Goal: Task Accomplishment & Management: Manage account settings

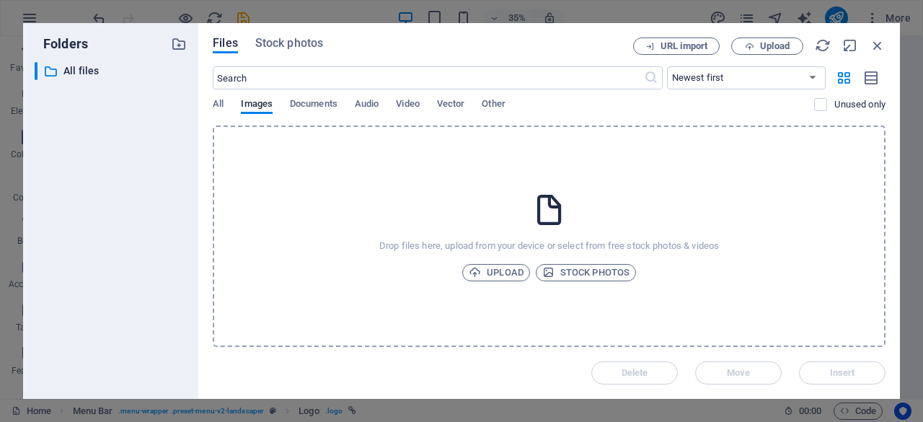
select select "px"
click at [474, 271] on icon "button" at bounding box center [475, 272] width 12 height 12
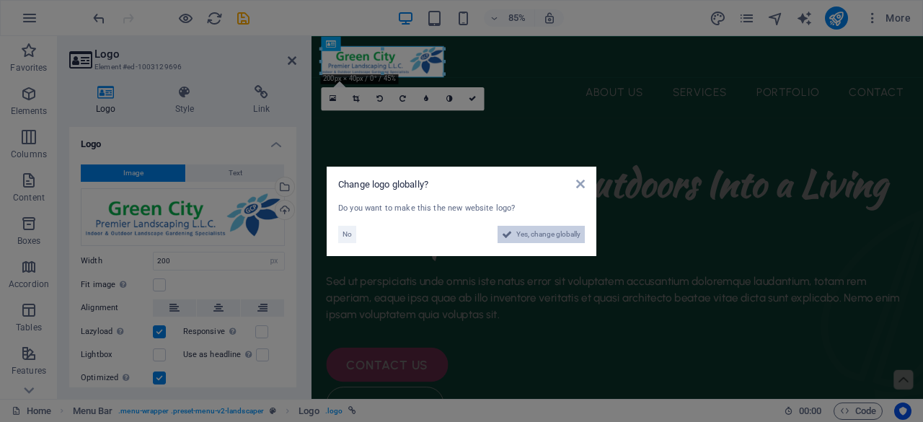
click at [557, 237] on span "Yes, change globally" at bounding box center [548, 234] width 64 height 17
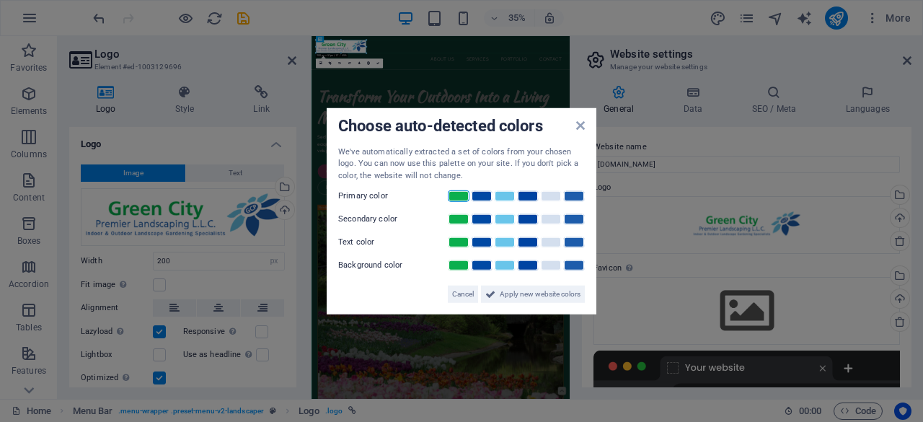
click at [459, 199] on link at bounding box center [459, 196] width 22 height 12
click at [503, 220] on link at bounding box center [505, 219] width 22 height 12
click at [577, 266] on link at bounding box center [574, 266] width 22 height 12
click at [547, 293] on span "Apply new website colors" at bounding box center [540, 294] width 81 height 17
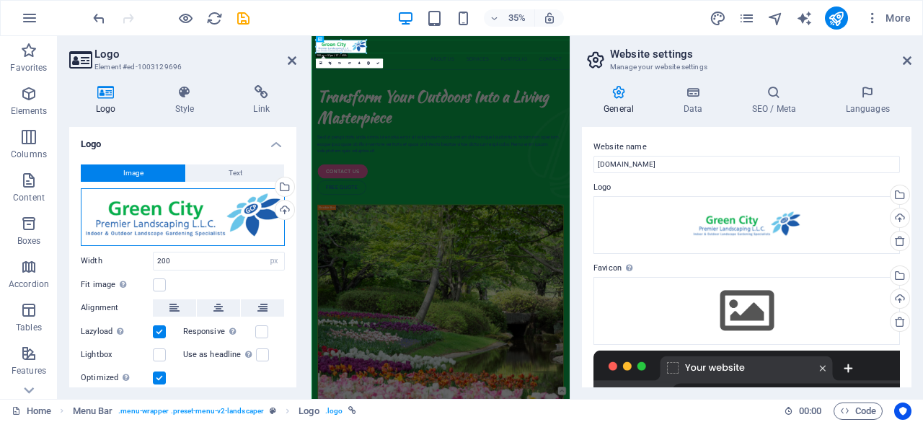
click at [134, 234] on div "Drag files here, click to choose files or select files from Files or our free s…" at bounding box center [183, 217] width 204 height 58
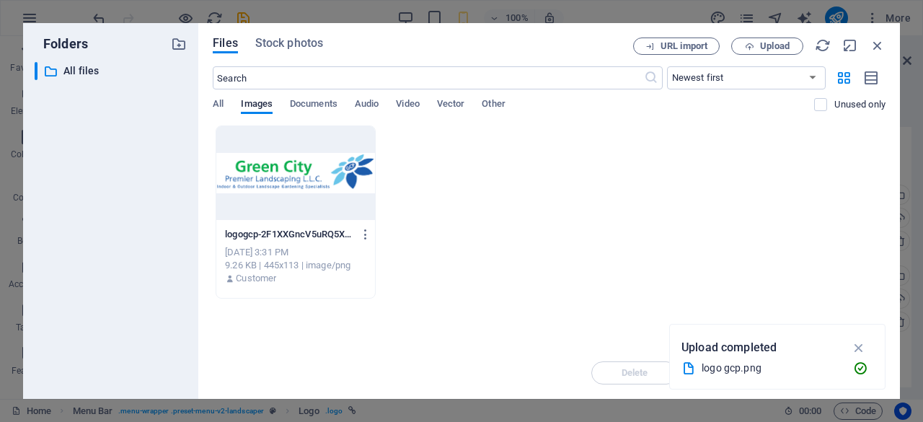
click at [630, 200] on div "logogcp-2F1XXGncV5uRQ5XCES1tUQ.png logogcp-2F1XXGncV5uRQ5XCES1tUQ.png [DATE] 3:…" at bounding box center [549, 211] width 673 height 173
click at [769, 40] on button "Upload" at bounding box center [767, 46] width 72 height 17
click at [871, 53] on div "URL import Upload" at bounding box center [759, 46] width 252 height 17
click at [873, 50] on icon "button" at bounding box center [878, 46] width 16 height 16
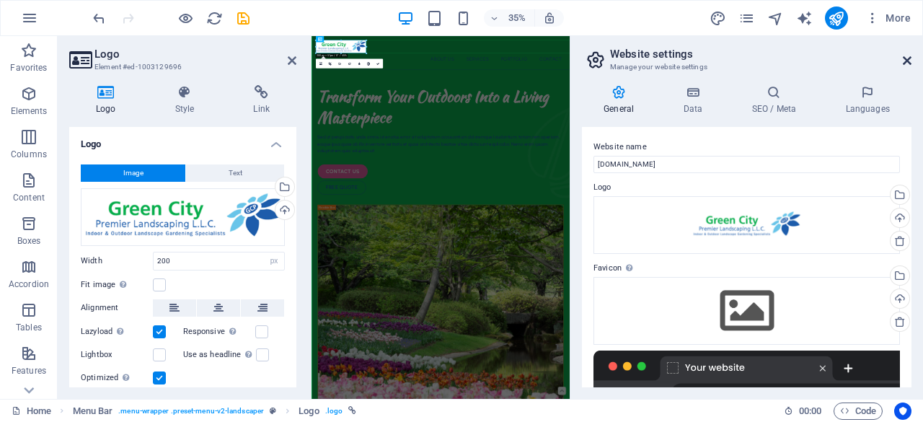
click at [907, 60] on icon at bounding box center [907, 61] width 9 height 12
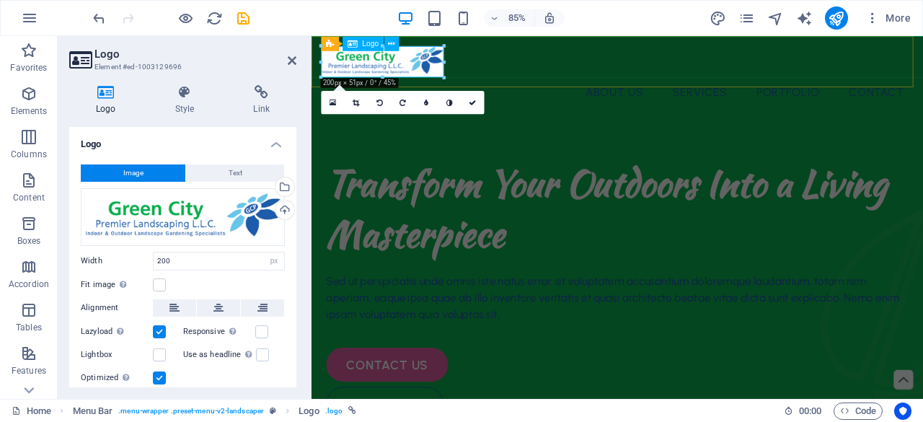
click at [413, 74] on div at bounding box center [671, 66] width 697 height 37
click at [400, 60] on div at bounding box center [671, 66] width 697 height 37
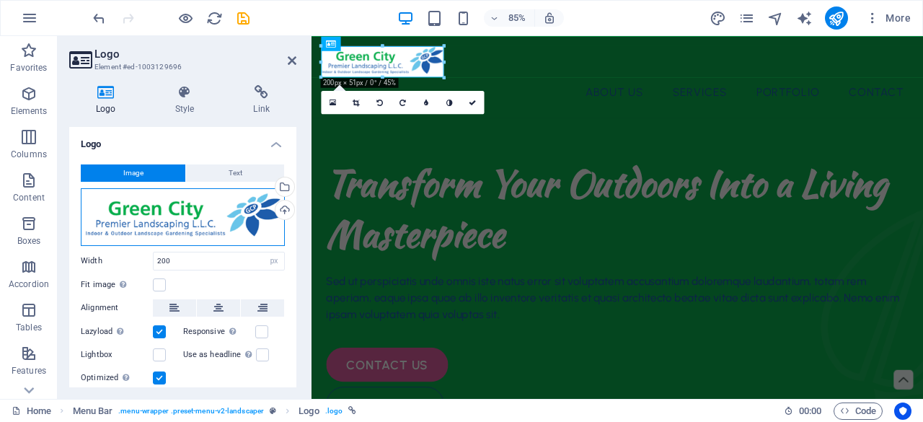
click at [151, 213] on div "Drag files here, click to choose files or select files from Files or our free s…" at bounding box center [183, 217] width 204 height 58
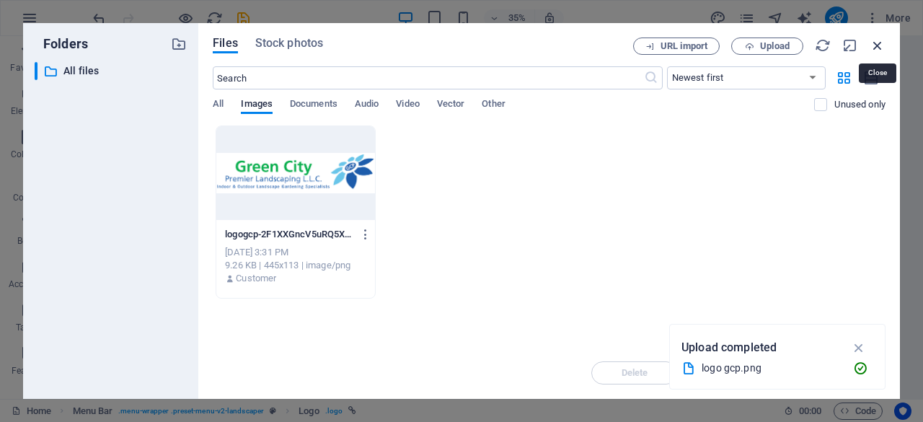
click at [879, 43] on icon "button" at bounding box center [878, 46] width 16 height 16
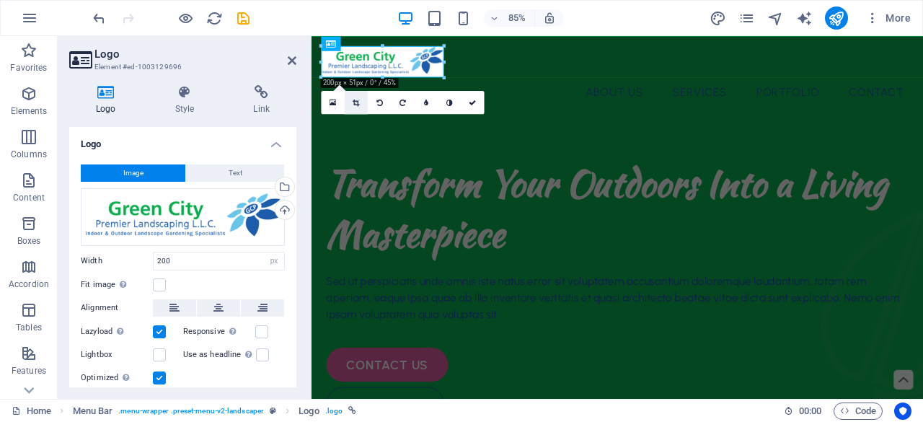
click at [360, 107] on link at bounding box center [356, 102] width 23 height 23
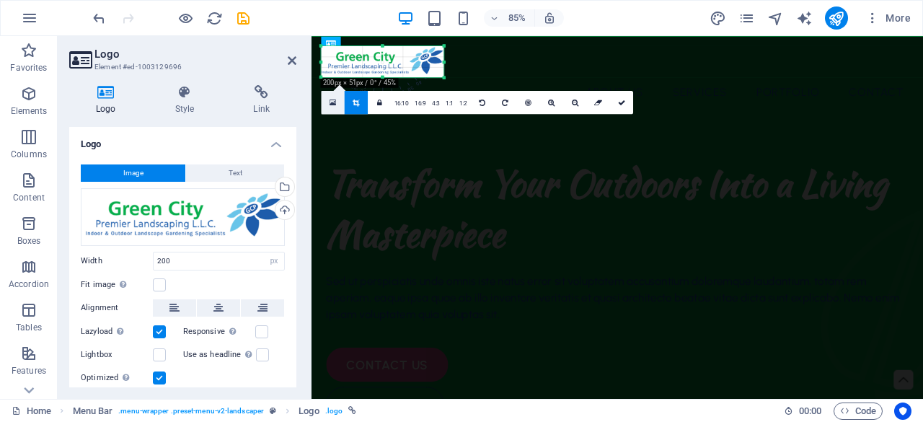
click at [329, 104] on link at bounding box center [333, 102] width 23 height 23
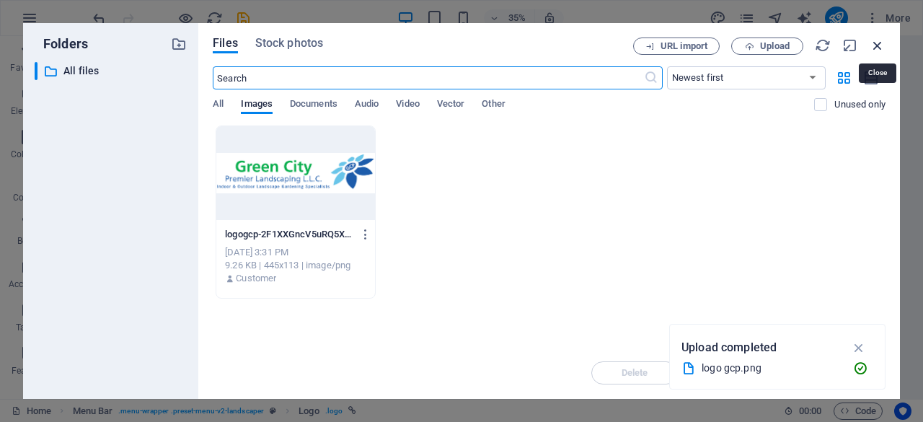
click at [871, 45] on icon "button" at bounding box center [878, 46] width 16 height 16
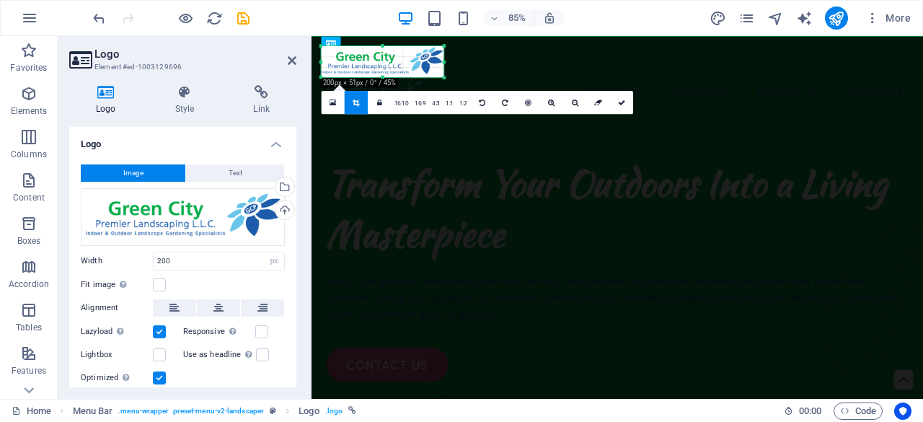
click at [447, 81] on div at bounding box center [444, 77] width 7 height 7
click at [552, 84] on nav "About Us Services Portfolio Contact" at bounding box center [671, 102] width 697 height 36
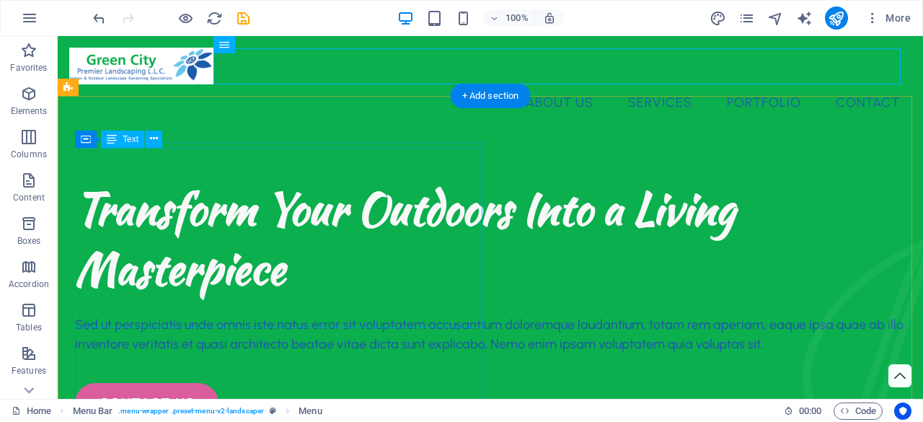
click at [414, 178] on div "Transform Your Outdoors Into a Living Masterpiece" at bounding box center [490, 238] width 831 height 120
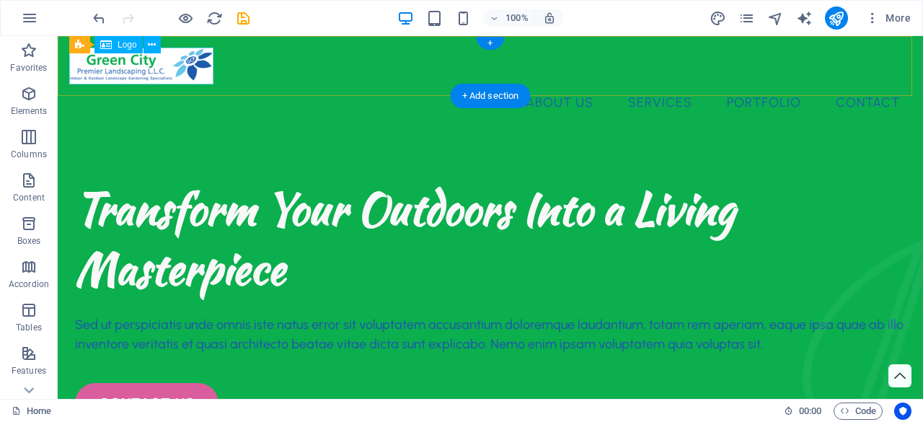
click at [164, 73] on div at bounding box center [490, 66] width 842 height 37
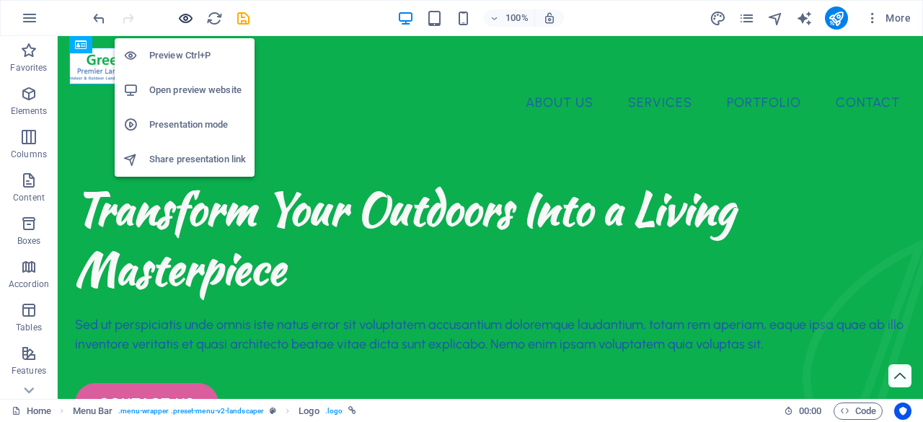
click at [182, 16] on icon "button" at bounding box center [185, 18] width 17 height 17
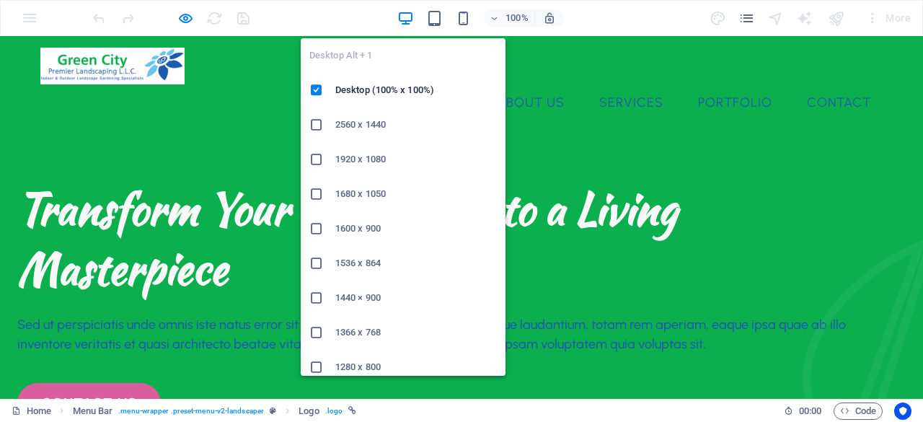
click at [401, 17] on icon "button" at bounding box center [405, 18] width 17 height 17
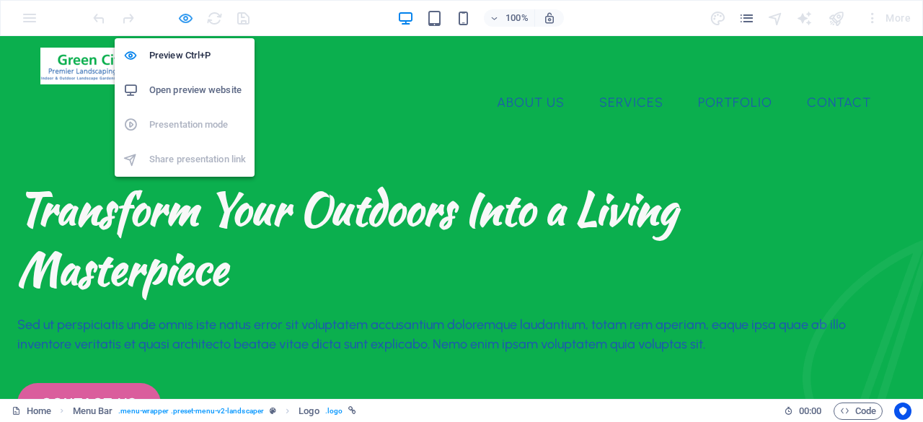
click at [183, 19] on icon "button" at bounding box center [185, 18] width 17 height 17
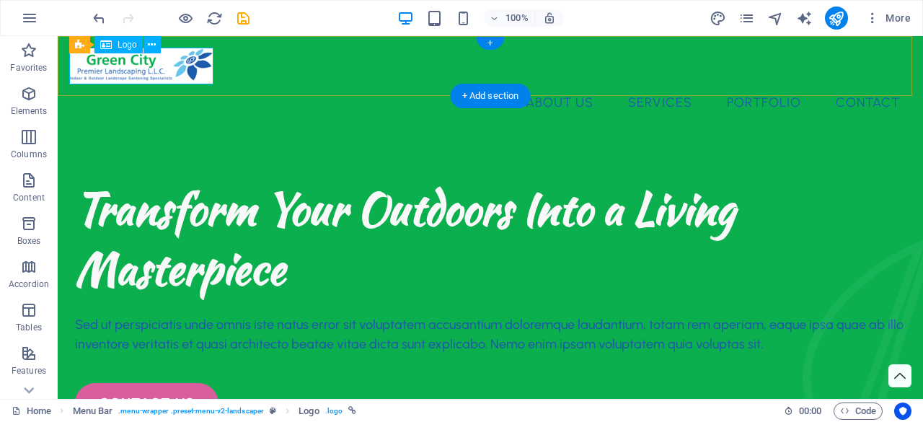
click at [156, 72] on div at bounding box center [490, 66] width 842 height 37
click at [200, 78] on div at bounding box center [490, 66] width 842 height 37
click at [151, 44] on icon at bounding box center [152, 45] width 8 height 15
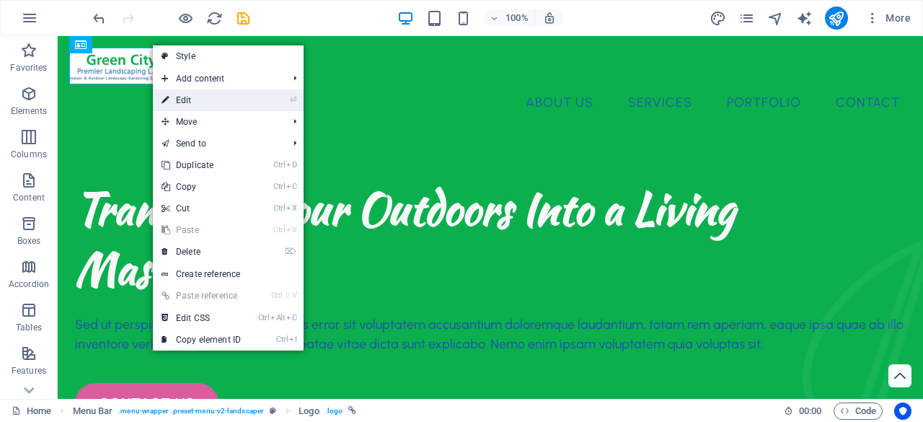
click at [196, 100] on link "⏎ Edit" at bounding box center [201, 100] width 97 height 22
select select "px"
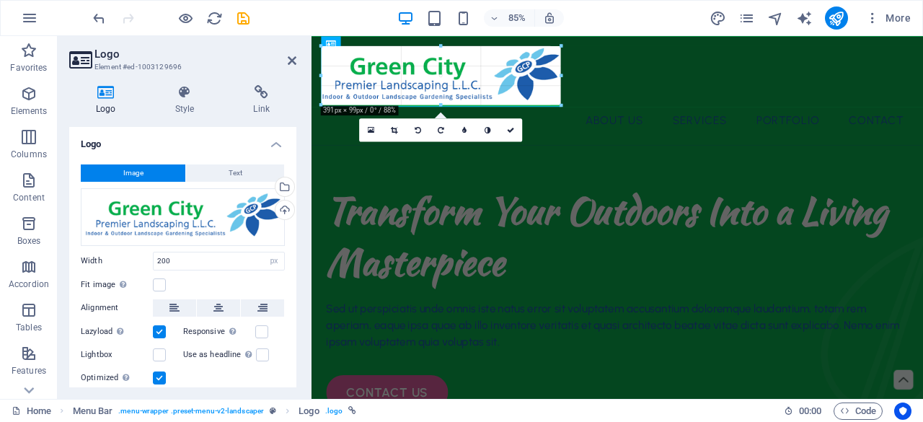
drag, startPoint x: 444, startPoint y: 62, endPoint x: 570, endPoint y: 76, distance: 126.9
type input "374"
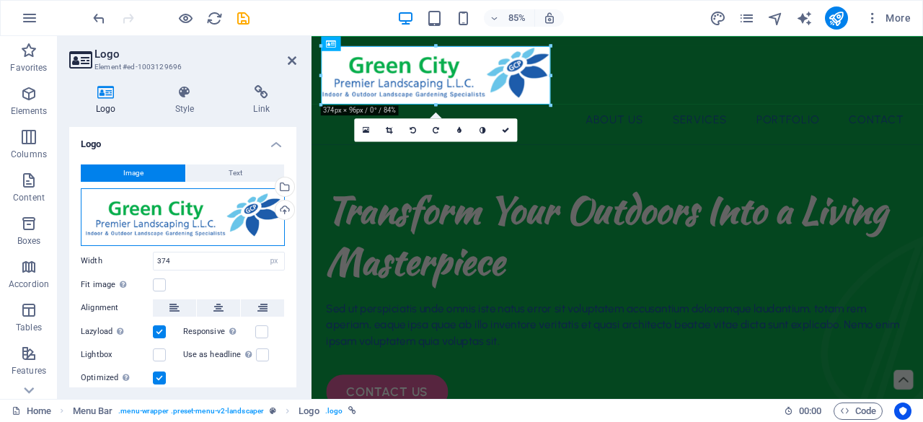
click at [190, 227] on div "Drag files here, click to choose files or select files from Files or our free s…" at bounding box center [183, 217] width 204 height 58
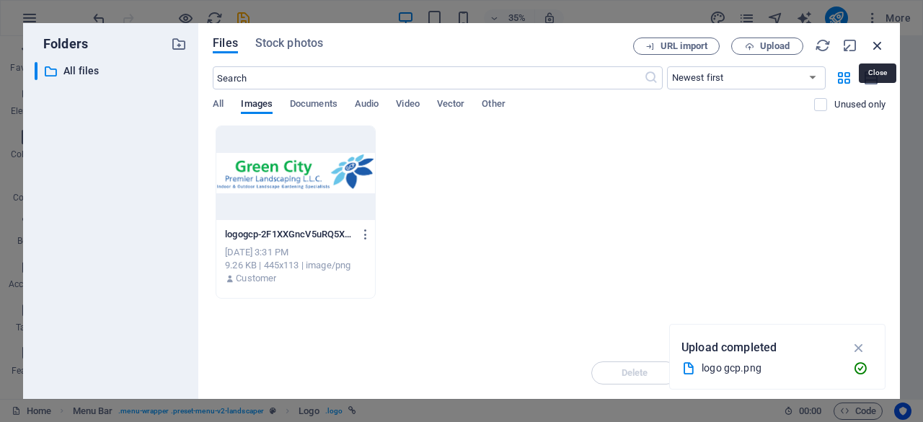
click at [872, 43] on icon "button" at bounding box center [878, 46] width 16 height 16
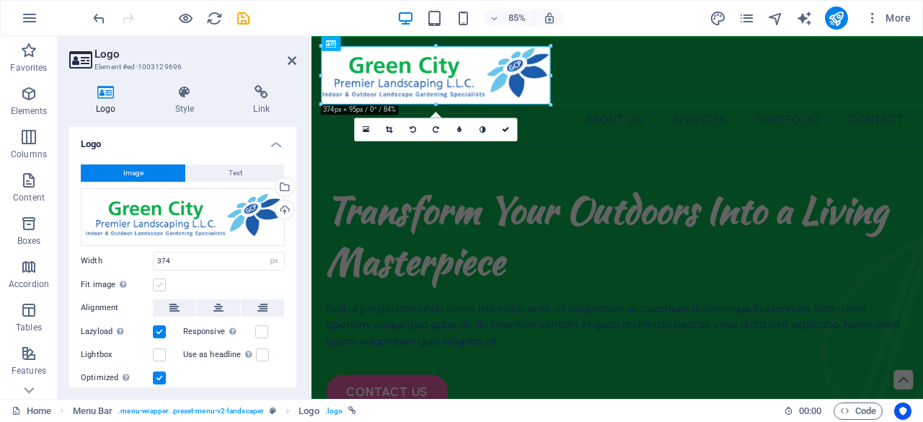
click at [159, 283] on label at bounding box center [159, 284] width 13 height 13
click at [0, 0] on input "Fit image Automatically fit image to a fixed width and height" at bounding box center [0, 0] width 0 height 0
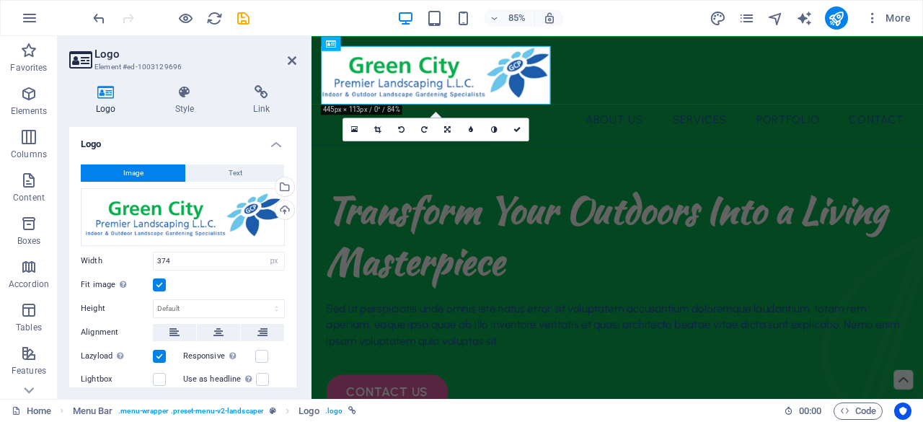
click at [159, 283] on label at bounding box center [159, 284] width 13 height 13
click at [0, 0] on input "Fit image Automatically fit image to a fixed width and height" at bounding box center [0, 0] width 0 height 0
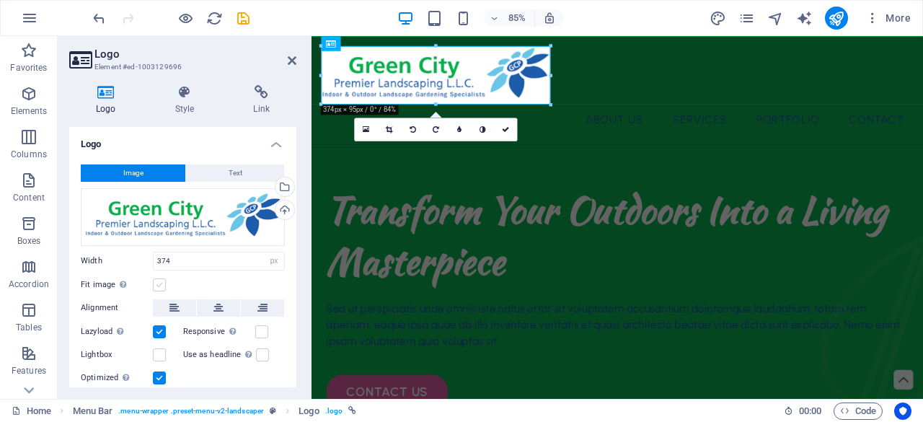
click at [159, 283] on label at bounding box center [159, 284] width 13 height 13
click at [0, 0] on input "Fit image Automatically fit image to a fixed width and height" at bounding box center [0, 0] width 0 height 0
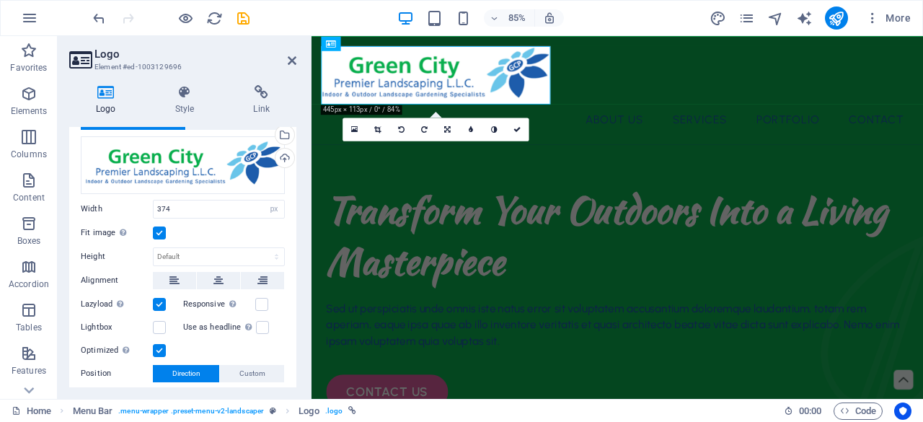
scroll to position [72, 0]
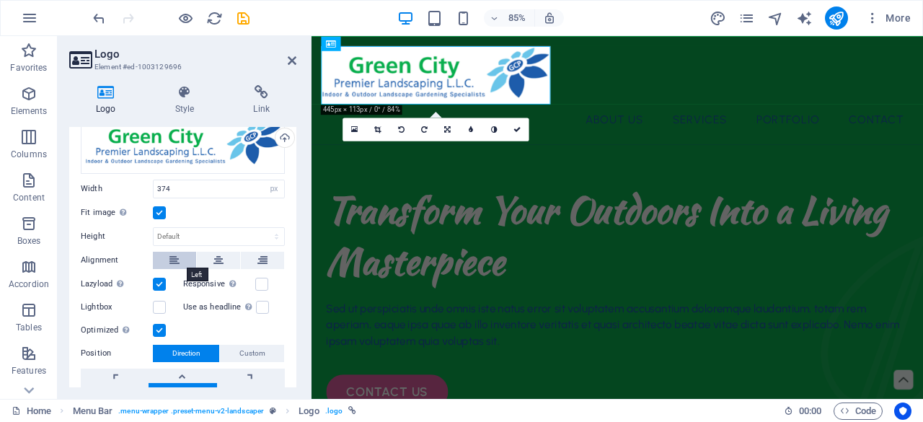
click at [169, 265] on icon at bounding box center [174, 260] width 10 height 17
click at [161, 281] on label at bounding box center [159, 284] width 13 height 13
click at [0, 0] on input "Lazyload Loading images after the page loads improves page speed." at bounding box center [0, 0] width 0 height 0
click at [261, 281] on label at bounding box center [261, 284] width 13 height 13
click at [0, 0] on input "Responsive Automatically load retina image and smartphone optimized sizes." at bounding box center [0, 0] width 0 height 0
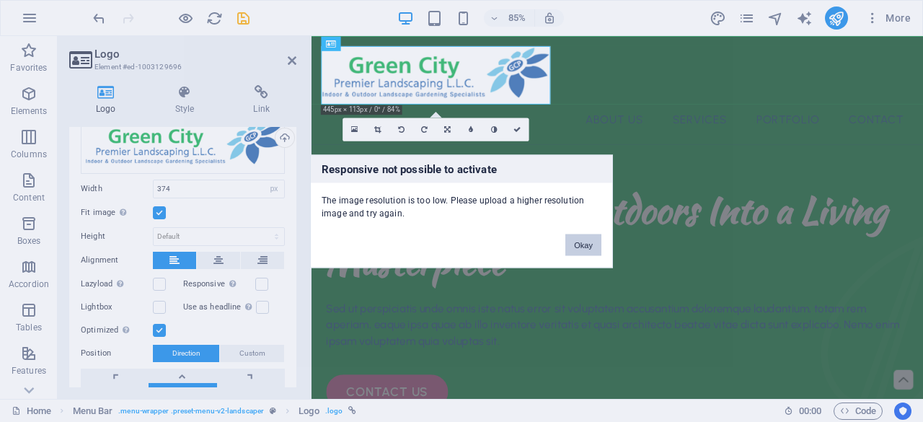
click at [569, 239] on button "Okay" at bounding box center [583, 245] width 36 height 22
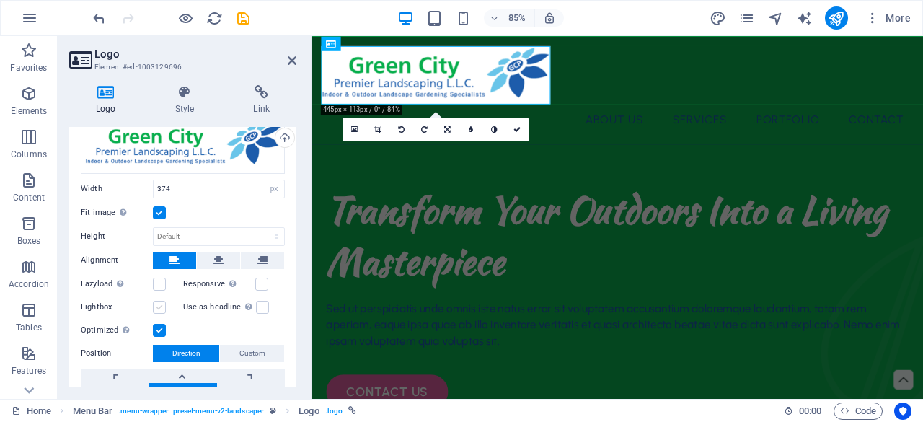
click at [163, 302] on label at bounding box center [159, 307] width 13 height 13
click at [0, 0] on input "Lightbox" at bounding box center [0, 0] width 0 height 0
click at [159, 293] on div "Image Text Drag files here, click to choose files or select files from Files or…" at bounding box center [182, 252] width 227 height 343
click at [159, 283] on label at bounding box center [159, 284] width 13 height 13
click at [0, 0] on input "Lazyload Loading images after the page loads improves page speed." at bounding box center [0, 0] width 0 height 0
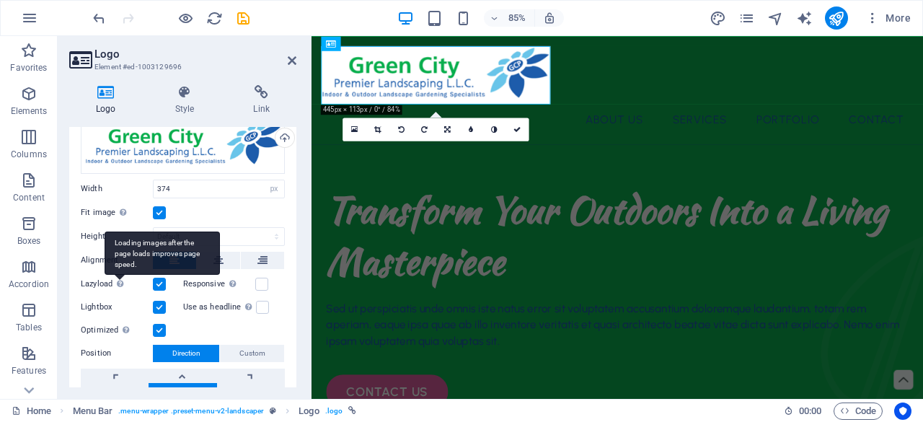
click at [121, 275] on div "Loading images after the page loads improves page speed." at bounding box center [162, 252] width 115 height 43
click at [0, 0] on input "Lazyload Loading images after the page loads improves page speed." at bounding box center [0, 0] width 0 height 0
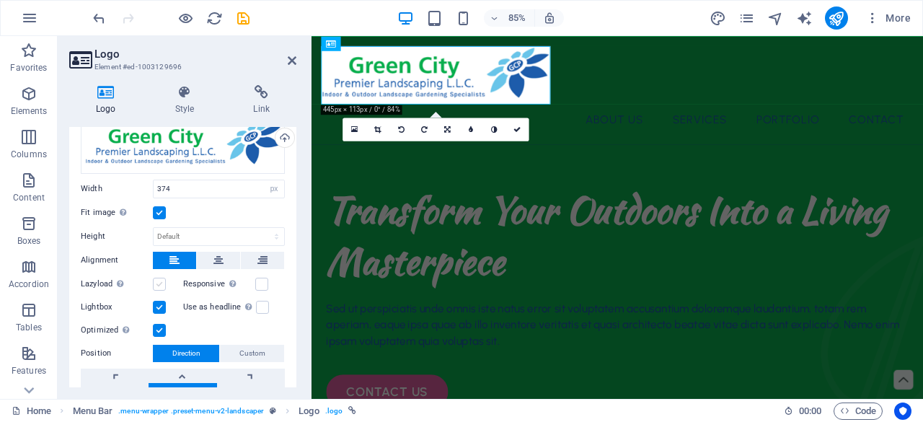
click at [159, 281] on label at bounding box center [159, 284] width 13 height 13
click at [0, 0] on input "Lazyload Loading images after the page loads improves page speed." at bounding box center [0, 0] width 0 height 0
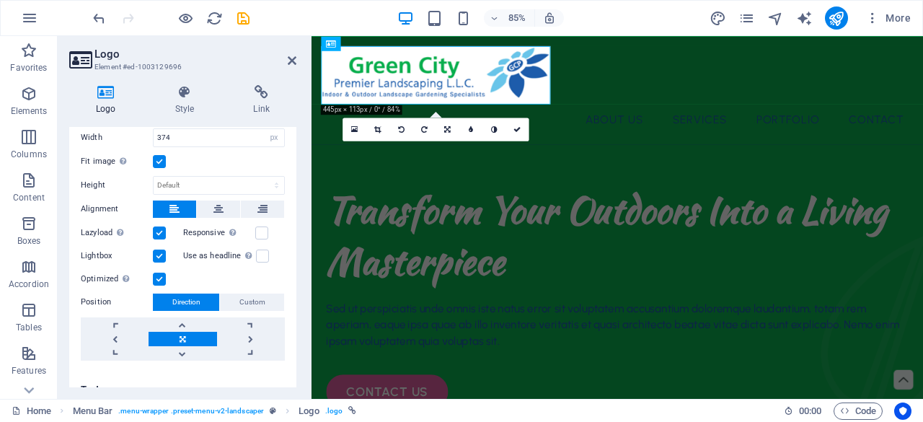
scroll to position [141, 0]
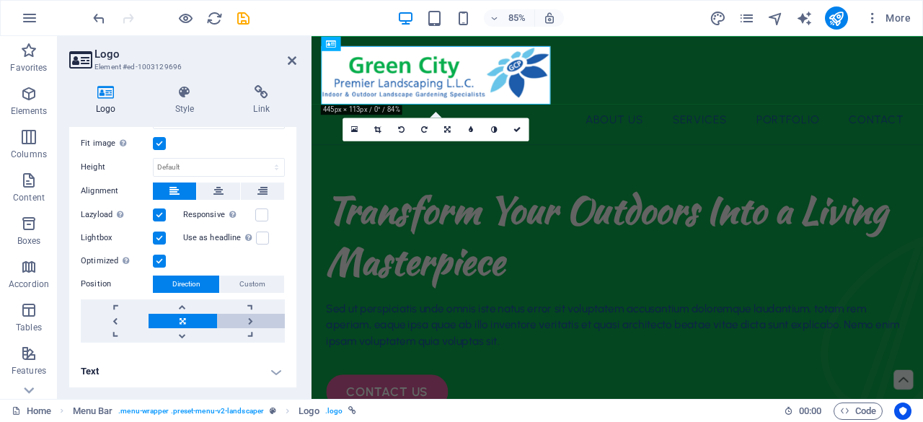
click at [244, 316] on link at bounding box center [251, 321] width 68 height 14
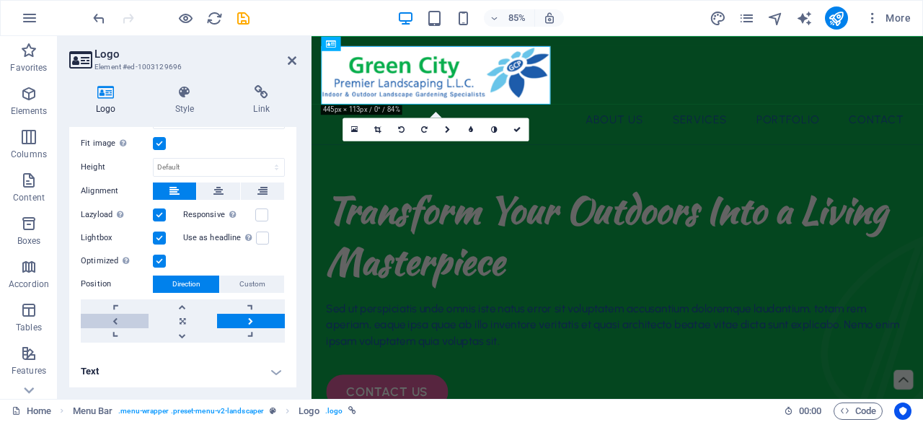
click at [116, 321] on link at bounding box center [115, 321] width 68 height 14
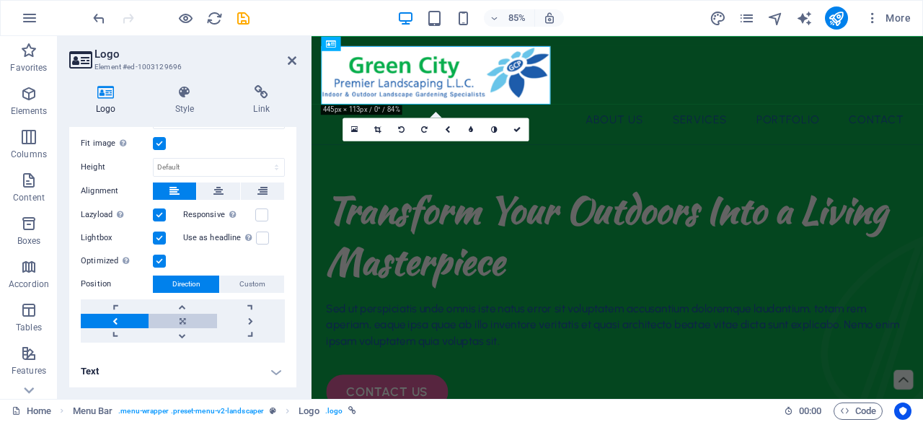
click at [177, 317] on link at bounding box center [183, 321] width 68 height 14
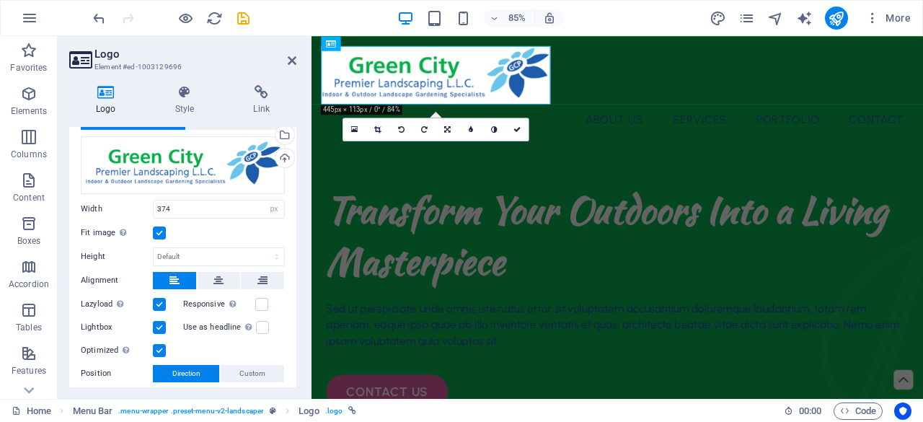
scroll to position [0, 0]
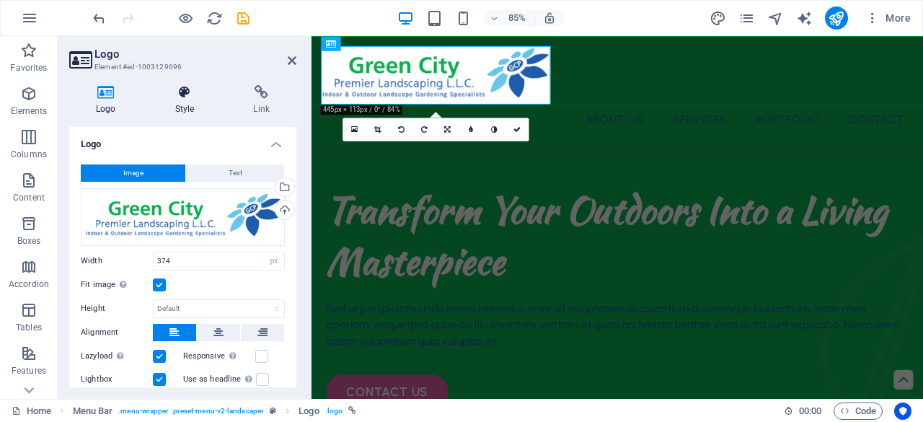
click at [190, 105] on h4 "Style" at bounding box center [188, 100] width 79 height 30
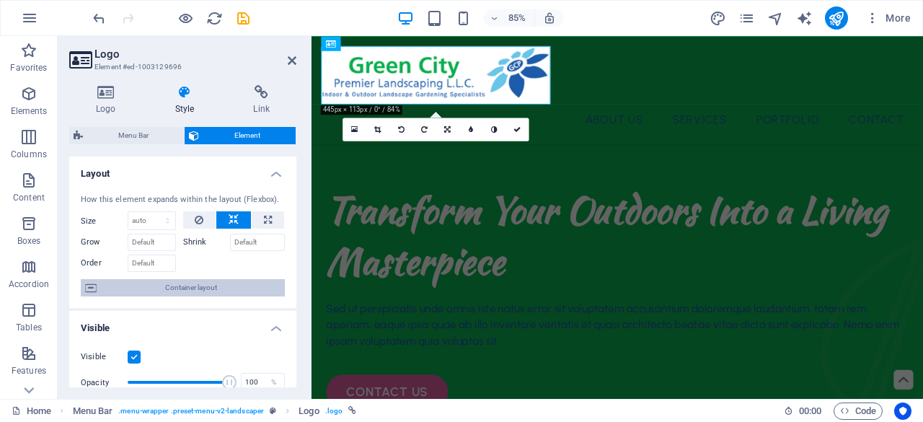
scroll to position [144, 0]
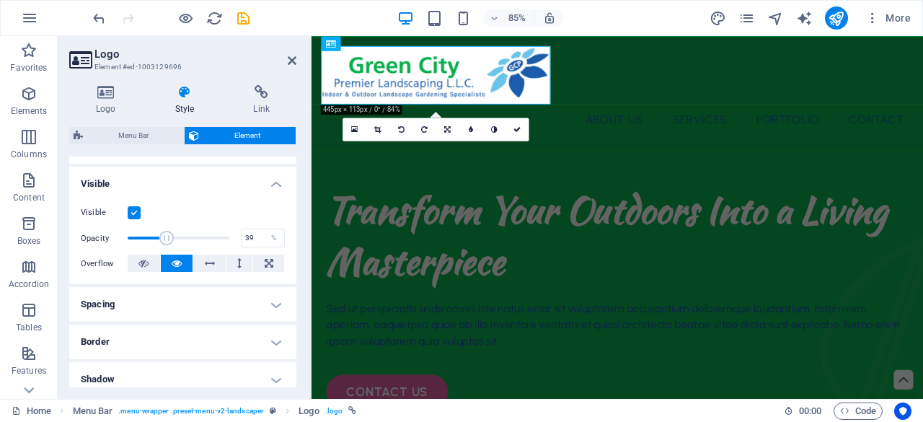
drag, startPoint x: 226, startPoint y: 237, endPoint x: 166, endPoint y: 239, distance: 60.6
click at [166, 239] on span at bounding box center [166, 238] width 14 height 14
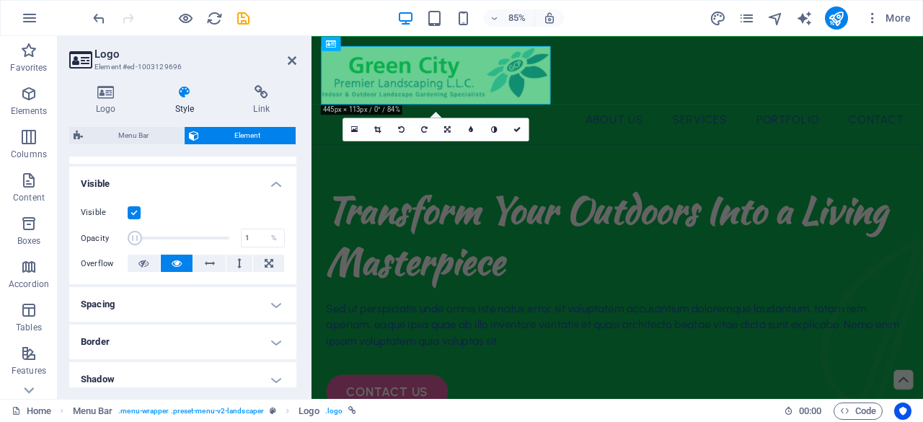
drag, startPoint x: 166, startPoint y: 239, endPoint x: 126, endPoint y: 246, distance: 40.3
click at [126, 246] on div "Opacity 1 %" at bounding box center [183, 238] width 204 height 22
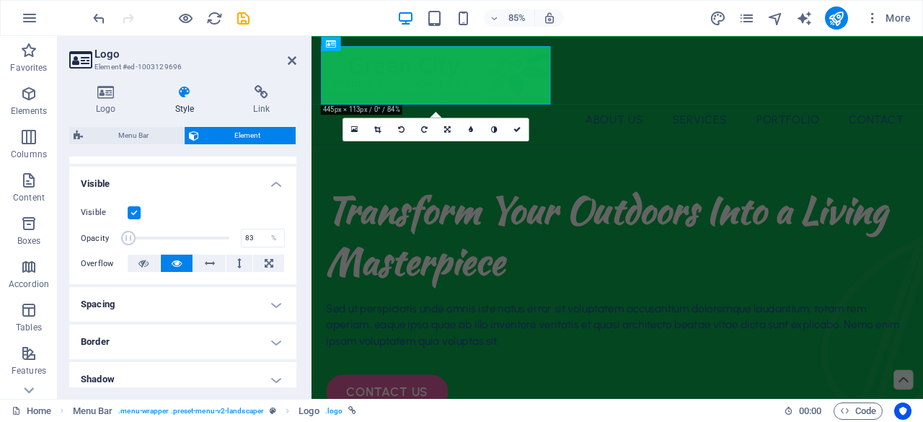
type input "100"
drag, startPoint x: 129, startPoint y: 237, endPoint x: 273, endPoint y: 240, distance: 143.6
click at [273, 240] on div "Opacity 100 %" at bounding box center [183, 238] width 204 height 22
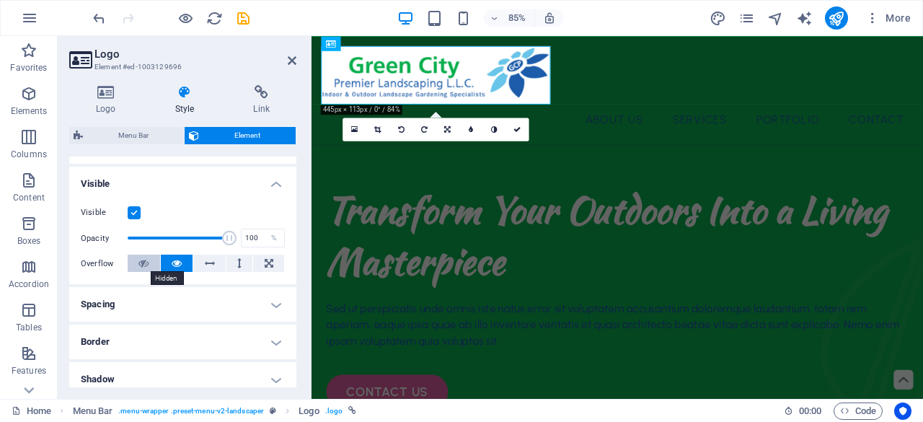
click at [140, 259] on icon at bounding box center [143, 263] width 10 height 17
click at [214, 262] on button at bounding box center [209, 263] width 32 height 17
click at [237, 263] on icon at bounding box center [239, 263] width 4 height 17
click at [274, 260] on button at bounding box center [268, 263] width 31 height 17
click at [159, 263] on button at bounding box center [144, 263] width 32 height 17
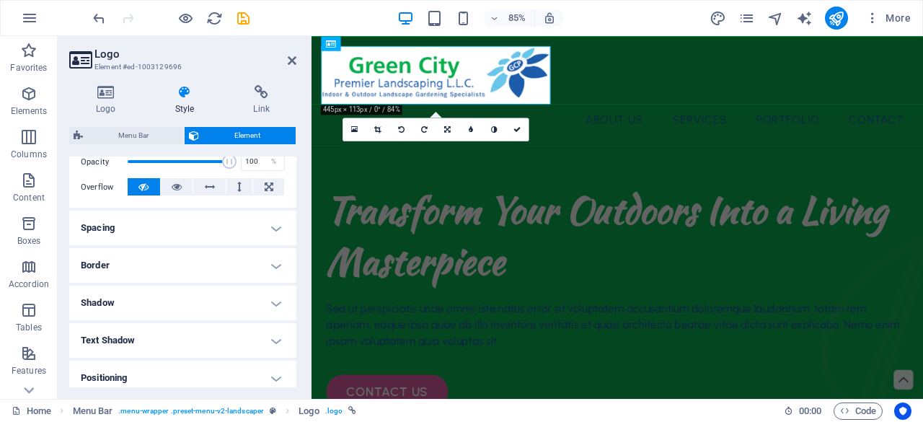
scroll to position [288, 0]
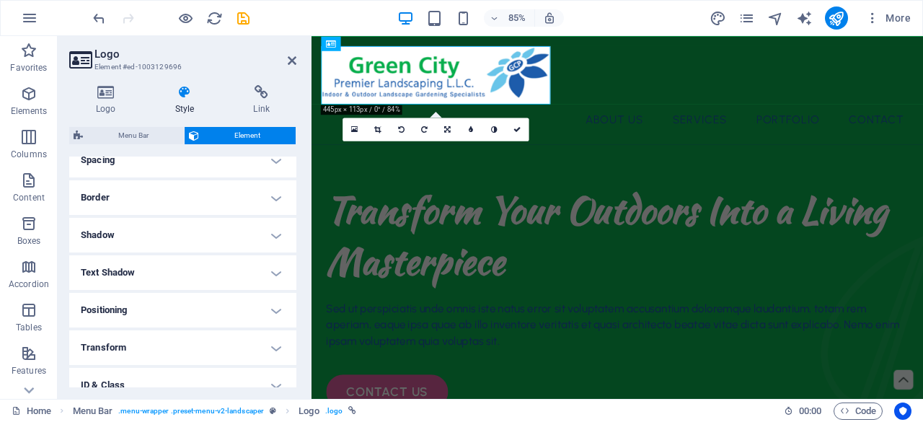
click at [270, 268] on h4 "Text Shadow" at bounding box center [182, 272] width 227 height 35
click at [270, 268] on h4 "Text Shadow" at bounding box center [182, 268] width 227 height 26
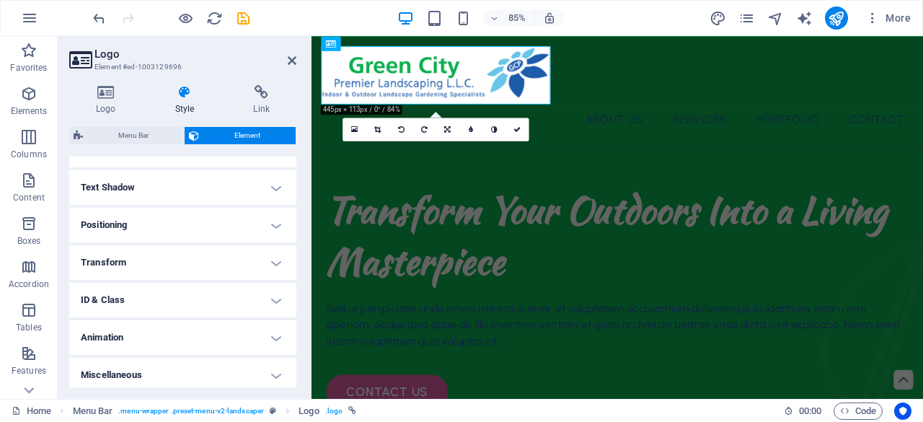
scroll to position [378, 0]
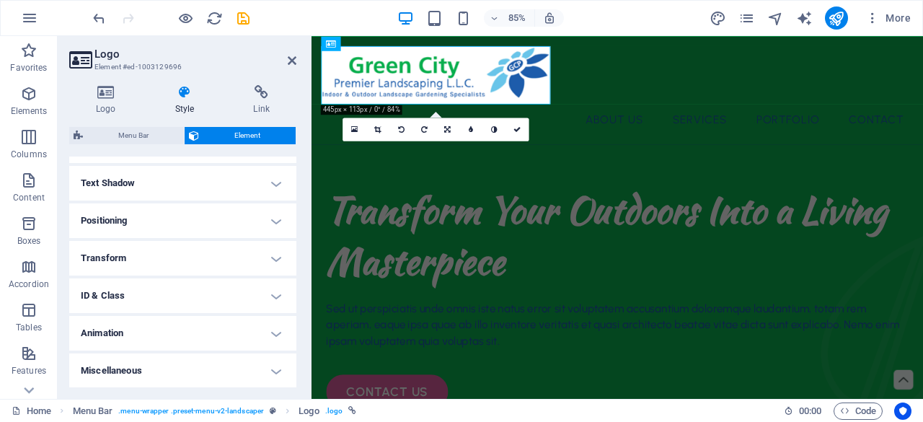
click at [258, 325] on h4 "Animation" at bounding box center [182, 333] width 227 height 35
click at [257, 322] on h4 "Animation" at bounding box center [182, 329] width 227 height 26
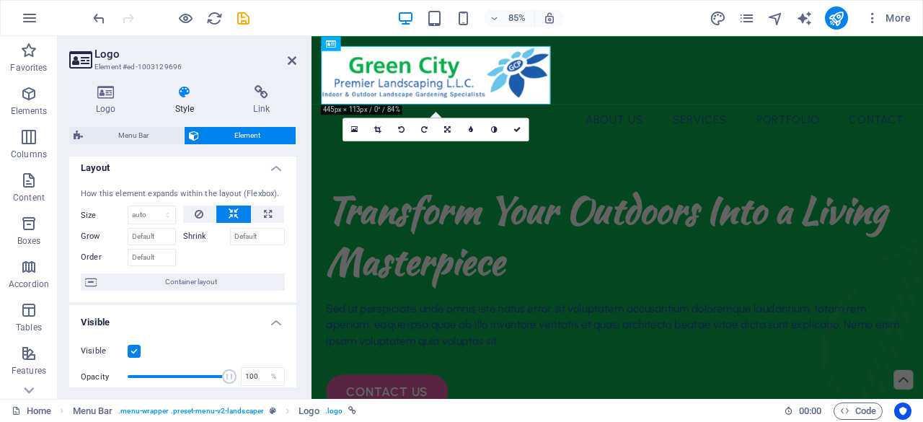
scroll to position [0, 0]
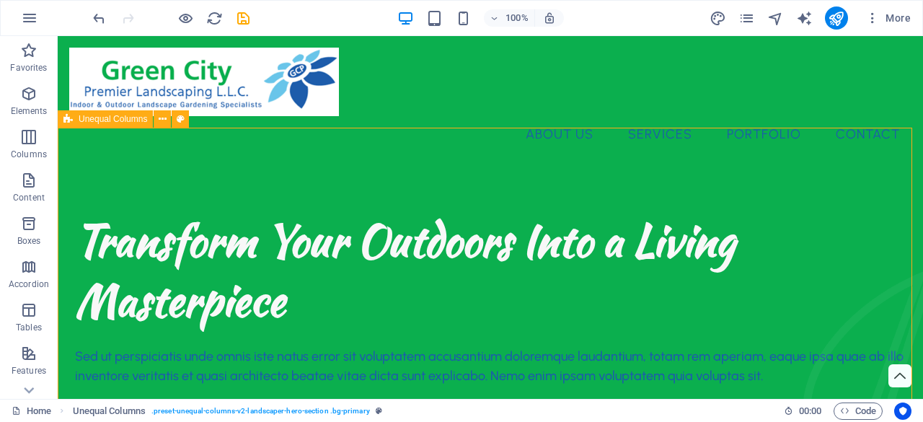
click at [86, 122] on span "Unequal Columns" at bounding box center [113, 119] width 69 height 9
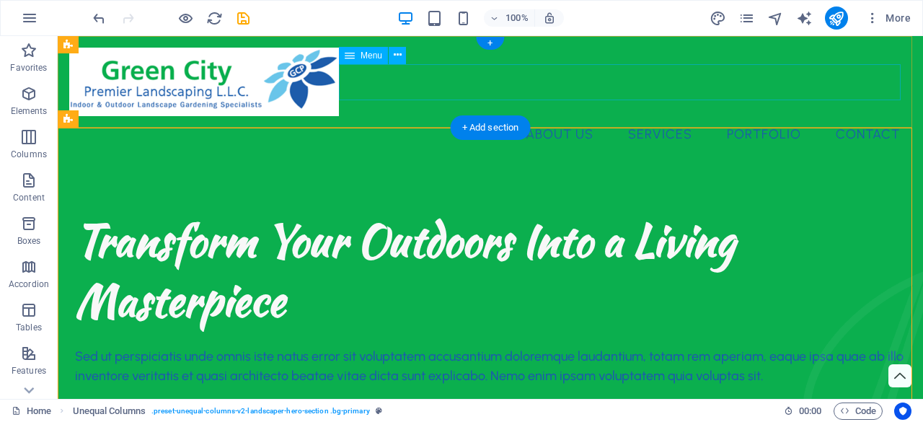
click at [551, 116] on nav "About Us Services Portfolio Contact" at bounding box center [490, 134] width 842 height 36
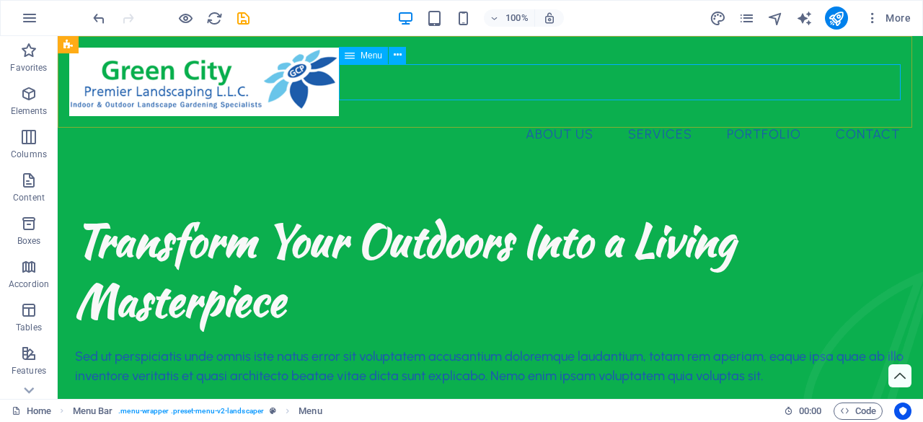
click at [353, 56] on icon at bounding box center [350, 55] width 10 height 17
click at [394, 56] on icon at bounding box center [398, 55] width 8 height 15
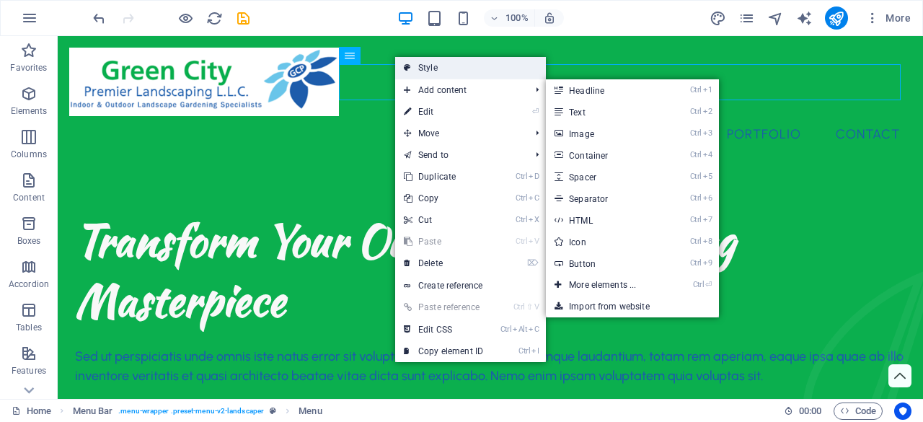
click at [441, 72] on link "Style" at bounding box center [470, 68] width 151 height 22
select select "rem"
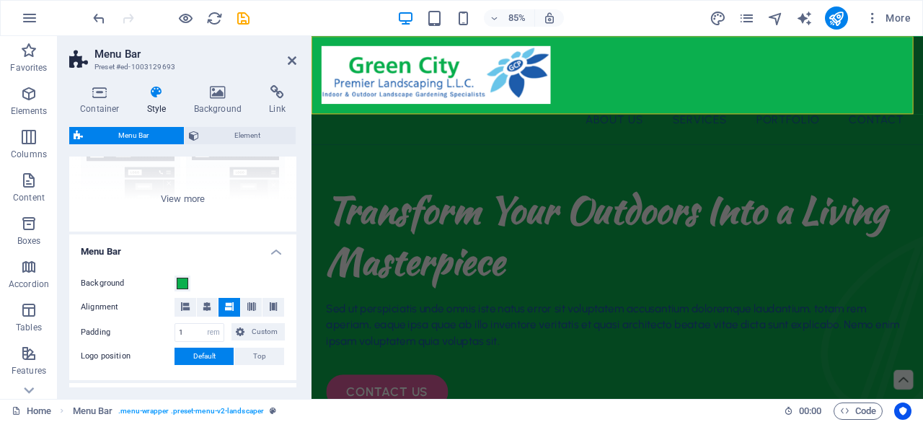
scroll to position [188, 0]
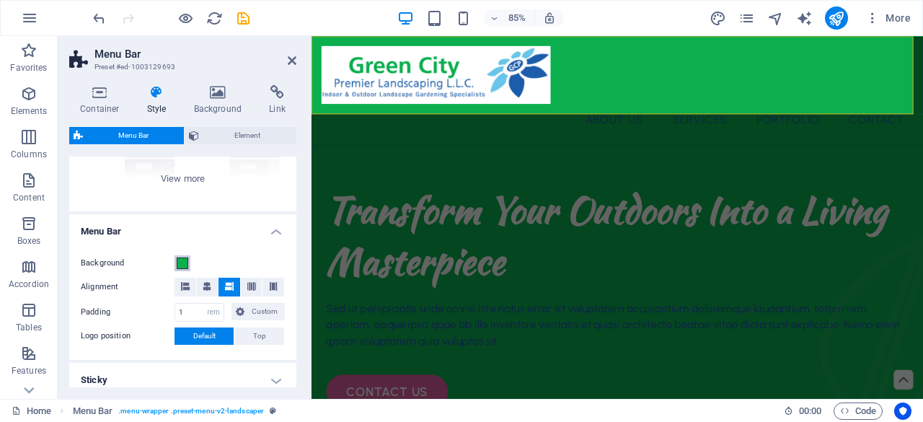
click at [186, 260] on span at bounding box center [183, 263] width 12 height 12
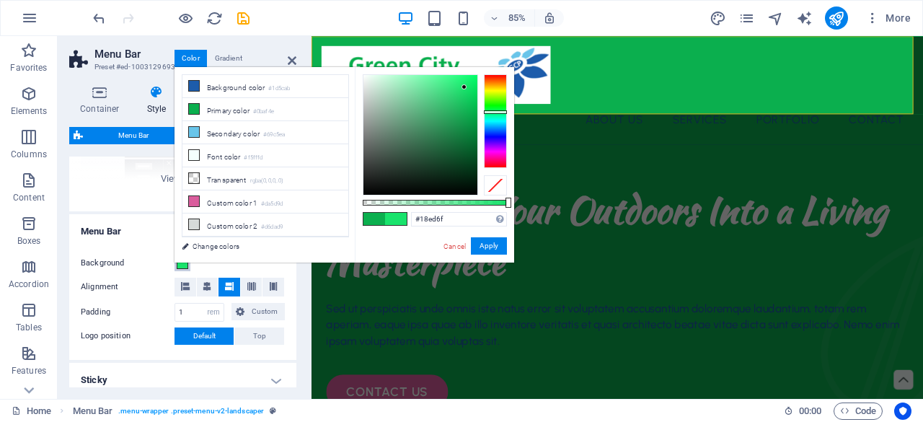
type input "#19f070"
drag, startPoint x: 469, startPoint y: 110, endPoint x: 465, endPoint y: 81, distance: 29.1
click at [465, 81] on div at bounding box center [464, 81] width 5 height 5
click at [490, 249] on button "Apply" at bounding box center [489, 245] width 36 height 17
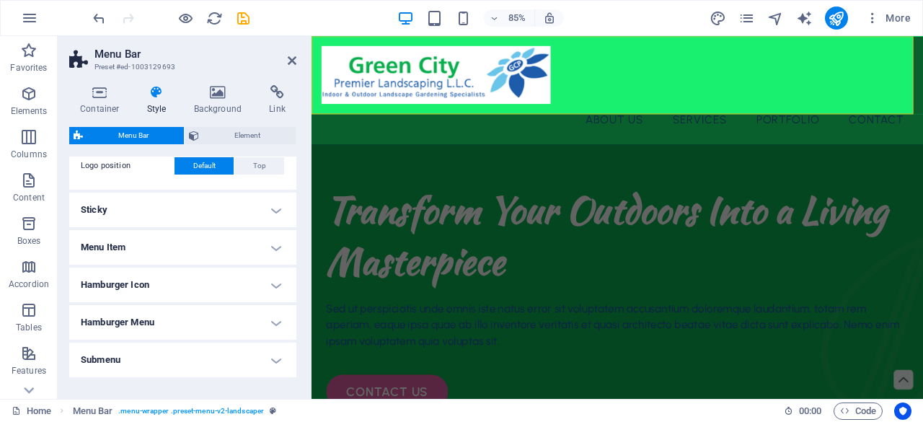
scroll to position [404, 0]
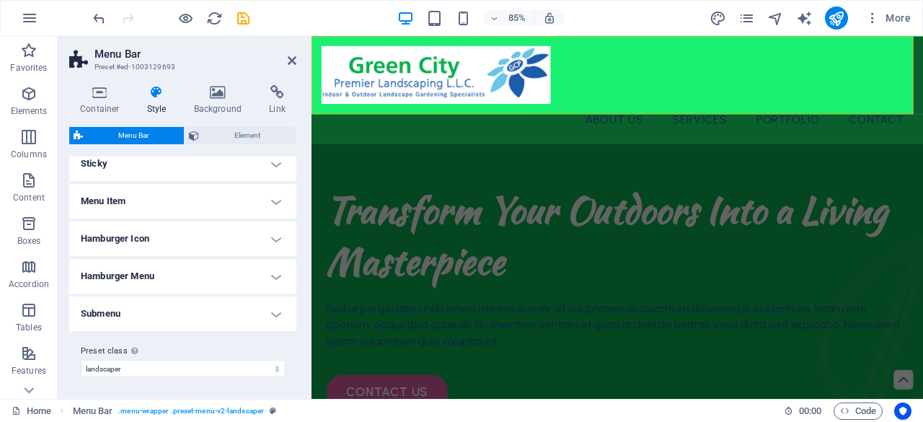
click at [273, 187] on h4 "Menu Item" at bounding box center [182, 201] width 227 height 35
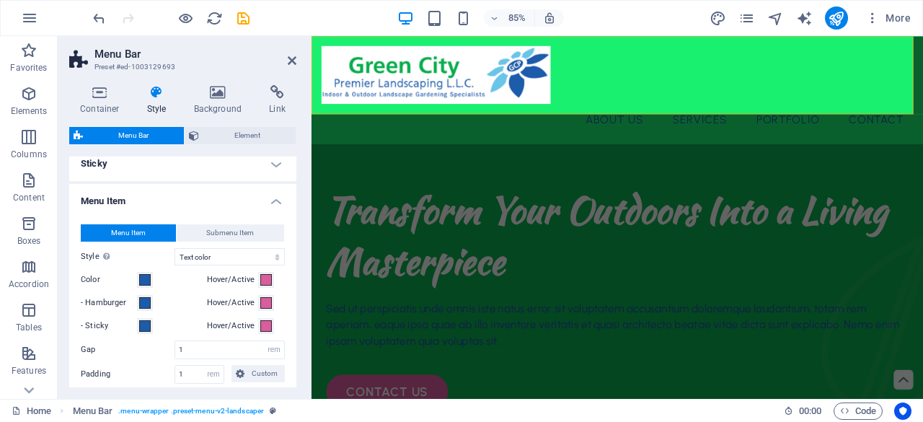
click at [273, 187] on h4 "Menu Item" at bounding box center [182, 197] width 227 height 26
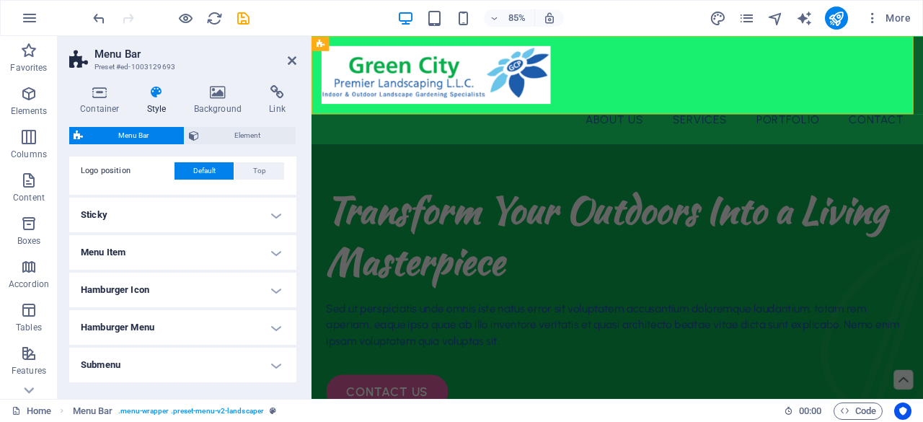
scroll to position [332, 0]
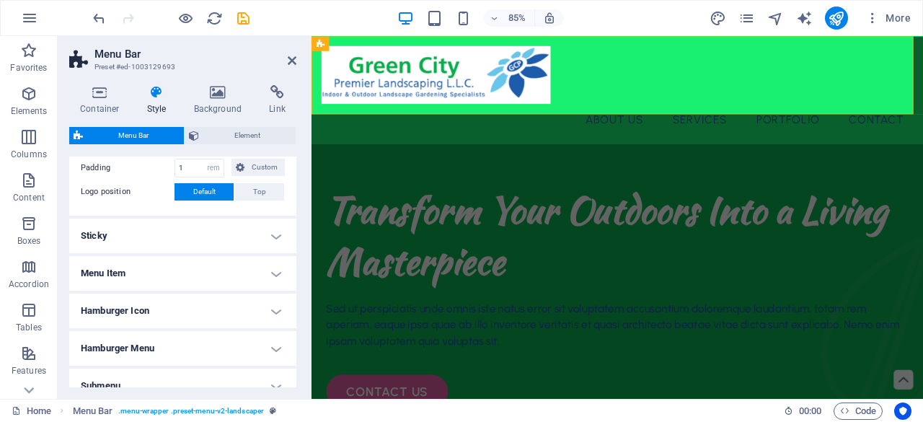
click at [276, 229] on h4 "Sticky" at bounding box center [182, 236] width 227 height 35
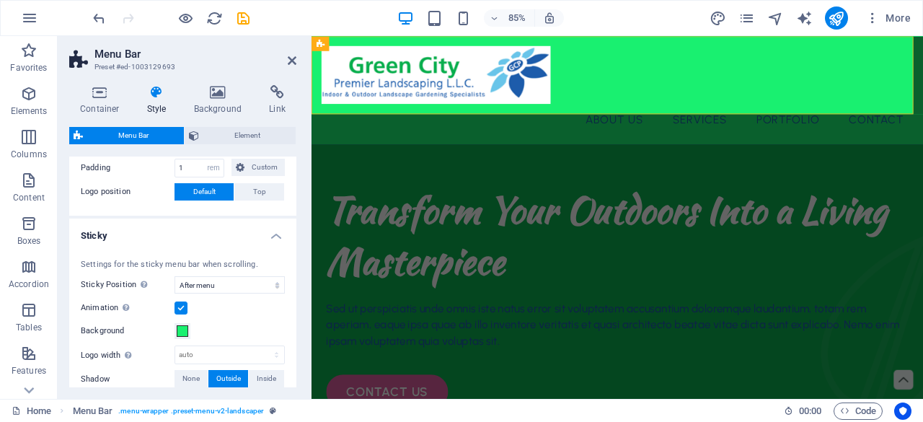
click at [276, 229] on h4 "Sticky" at bounding box center [182, 232] width 227 height 26
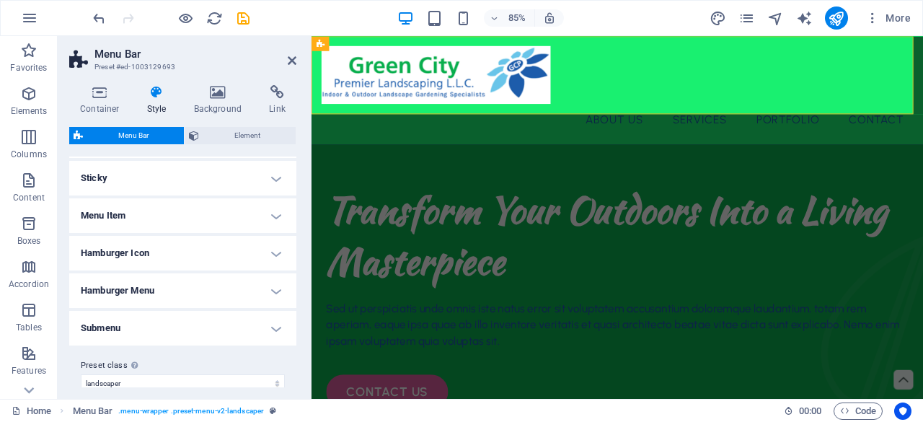
scroll to position [404, 0]
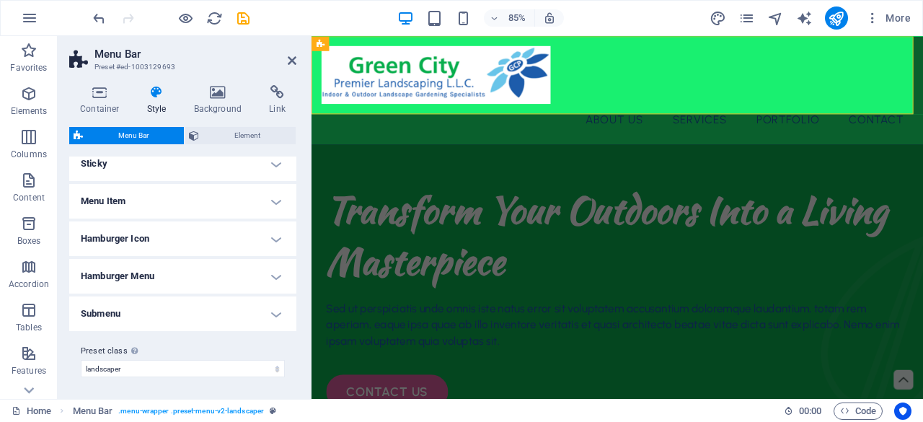
click at [258, 216] on h4 "Menu Item" at bounding box center [182, 201] width 227 height 35
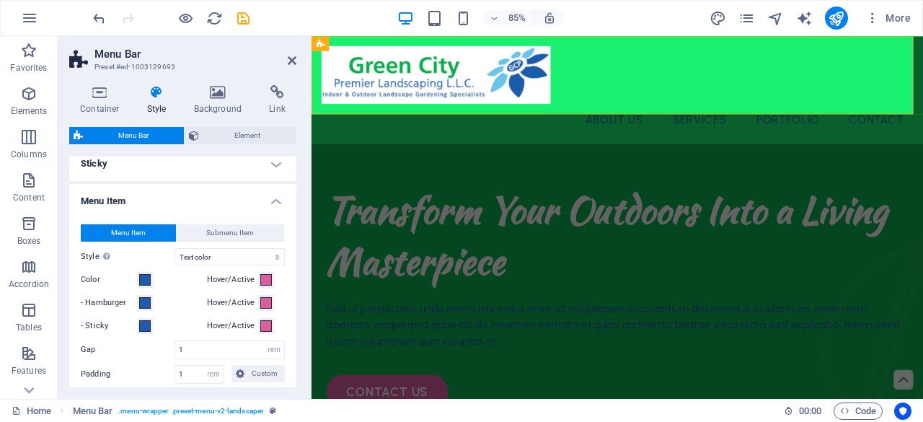
click at [258, 216] on div "Menu Item Submenu Item Style Switch to preview mode and move the mouse over men…" at bounding box center [182, 377] width 233 height 334
click at [275, 198] on h4 "Menu Item" at bounding box center [182, 197] width 227 height 26
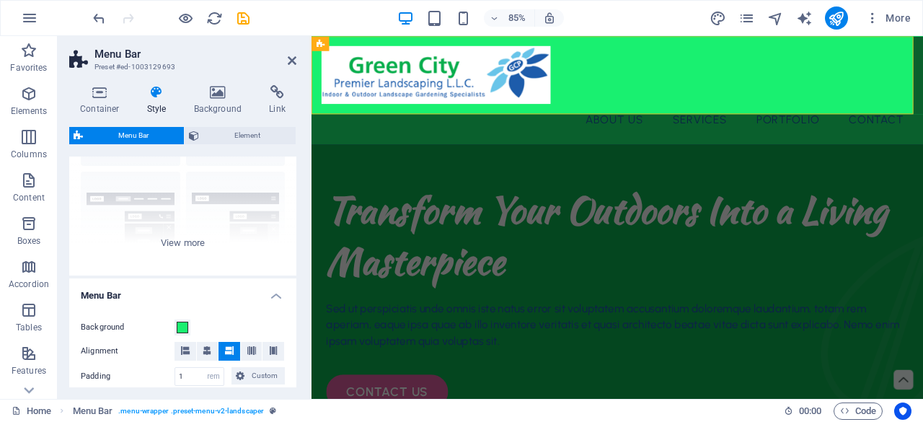
scroll to position [0, 0]
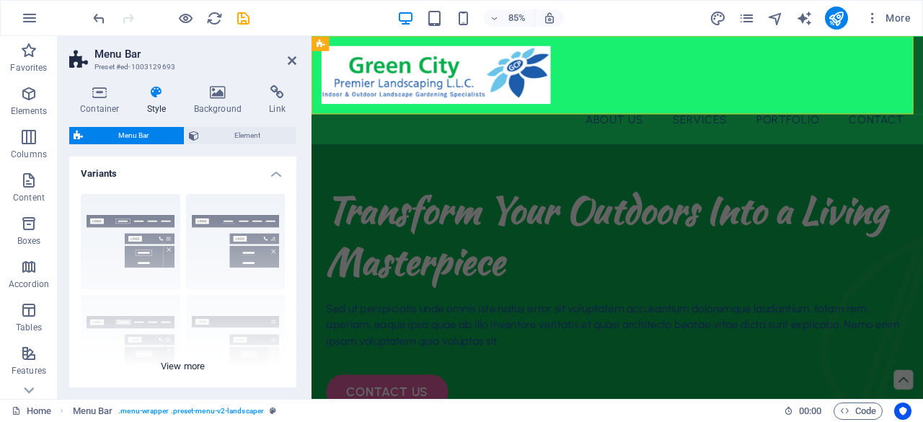
click at [250, 224] on div "Border Centered Default Fixed Loki Trigger Wide XXL" at bounding box center [182, 290] width 227 height 216
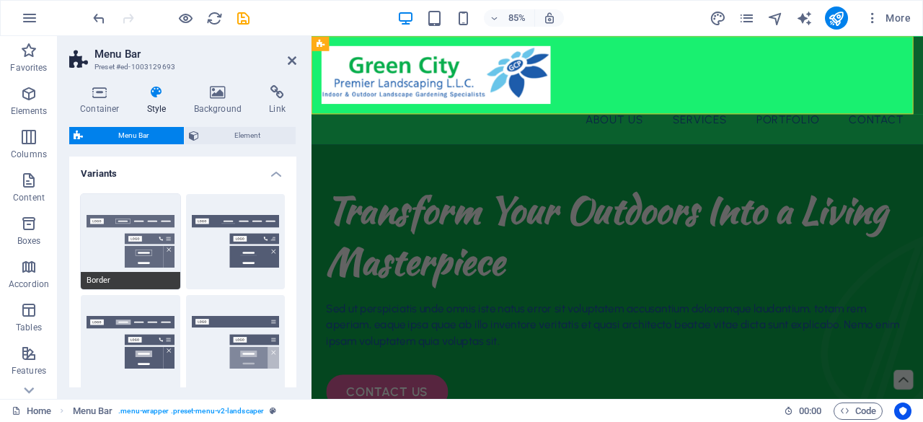
click at [156, 245] on button "Border" at bounding box center [131, 241] width 100 height 95
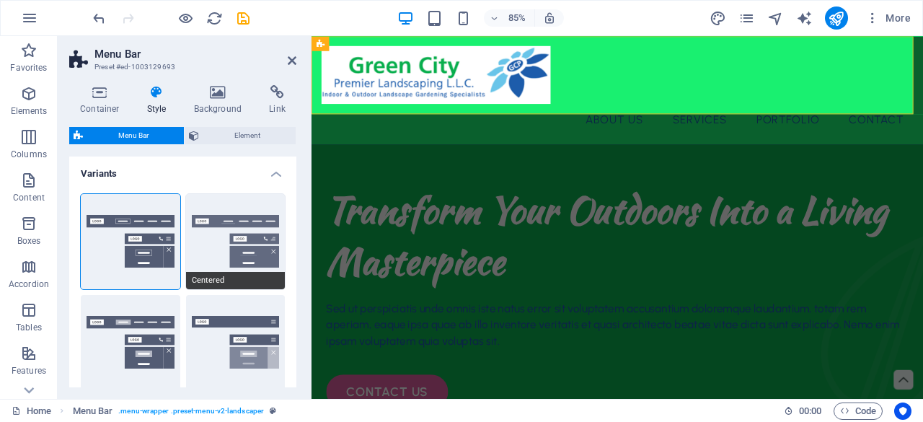
click at [265, 223] on button "Centered" at bounding box center [236, 241] width 100 height 95
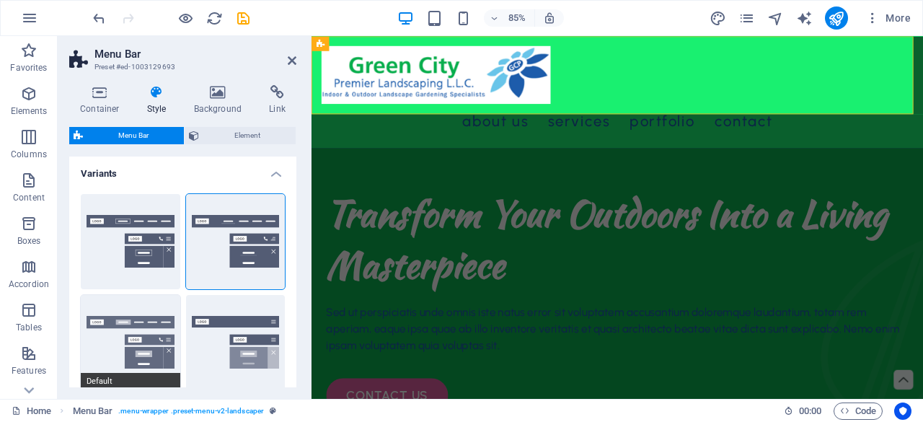
click at [163, 325] on button "Default" at bounding box center [131, 342] width 100 height 95
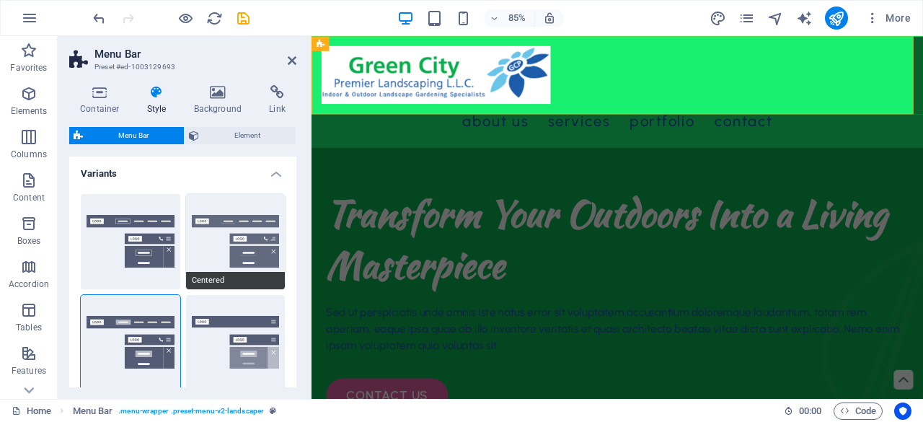
click at [238, 239] on button "Centered" at bounding box center [236, 241] width 100 height 95
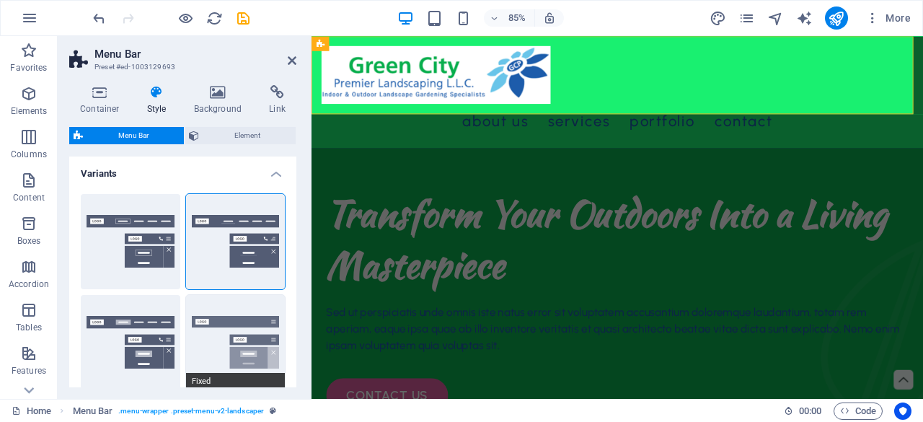
click at [230, 327] on button "Fixed" at bounding box center [236, 342] width 100 height 95
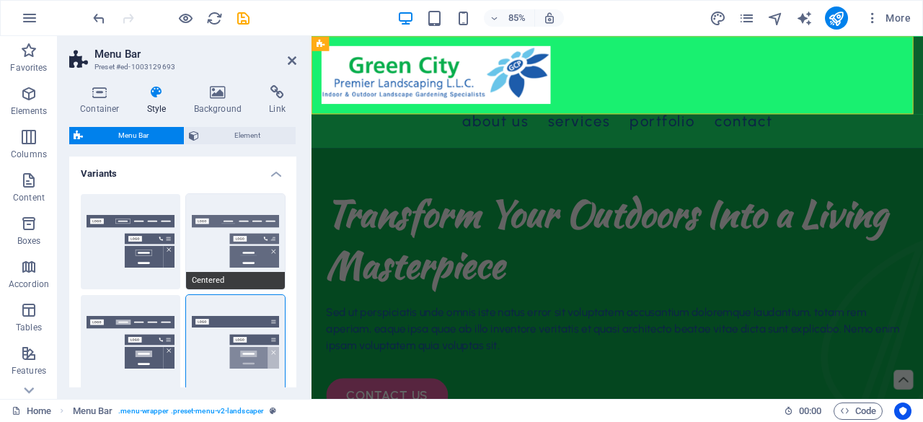
click at [252, 255] on button "Centered" at bounding box center [236, 241] width 100 height 95
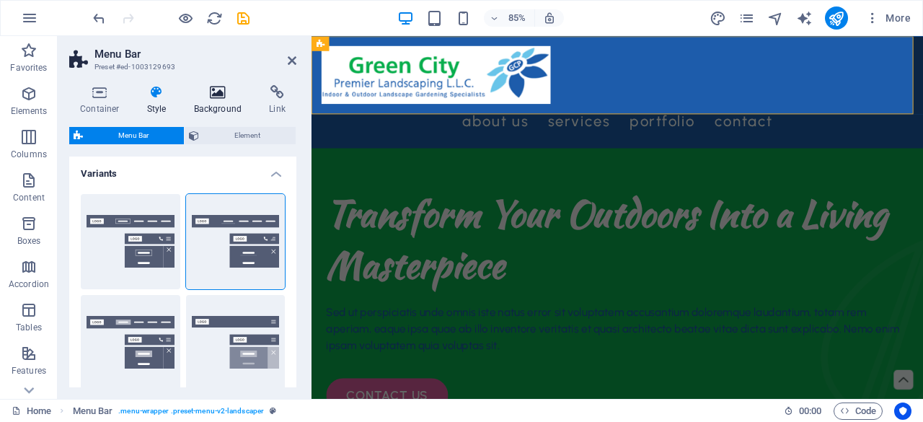
click at [221, 102] on h4 "Background" at bounding box center [221, 100] width 76 height 30
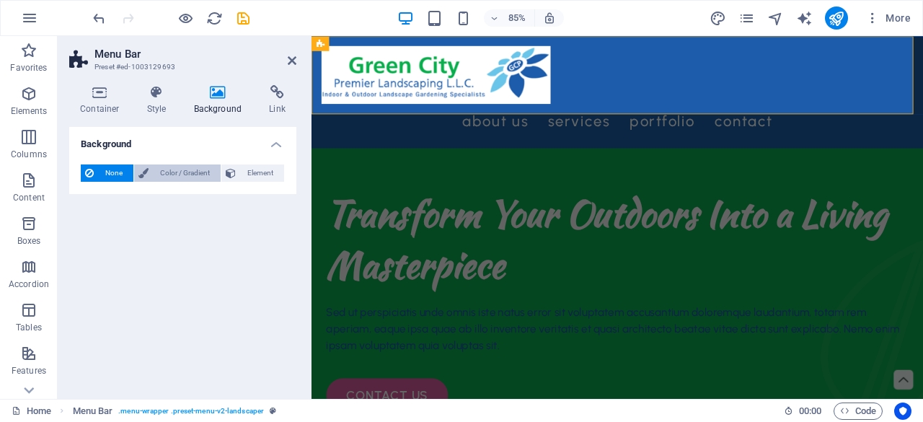
click at [180, 168] on span "Color / Gradient" at bounding box center [184, 172] width 63 height 17
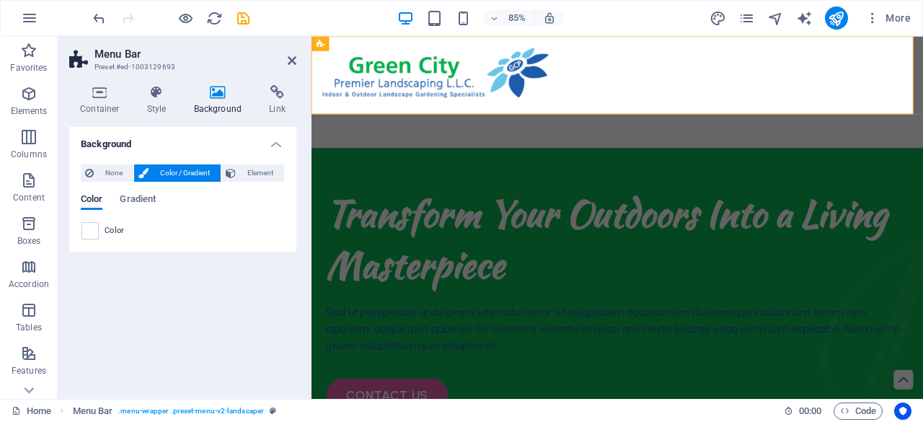
click at [104, 231] on div "Color" at bounding box center [182, 230] width 203 height 17
click at [88, 233] on span at bounding box center [90, 231] width 16 height 16
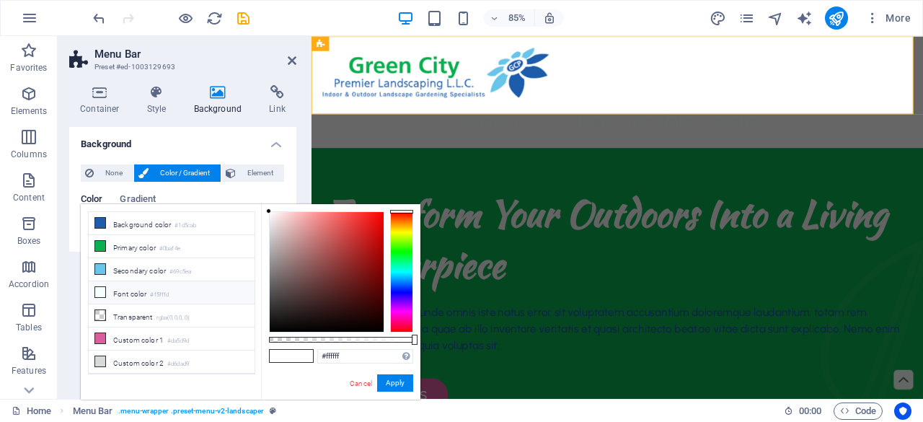
click at [102, 290] on icon at bounding box center [100, 292] width 10 height 10
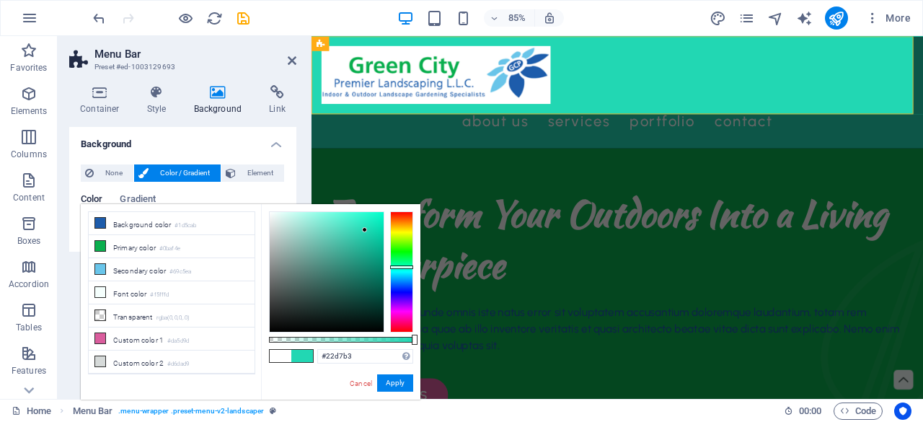
drag, startPoint x: 299, startPoint y: 220, endPoint x: 365, endPoint y: 230, distance: 66.4
click at [365, 230] on div at bounding box center [327, 272] width 114 height 120
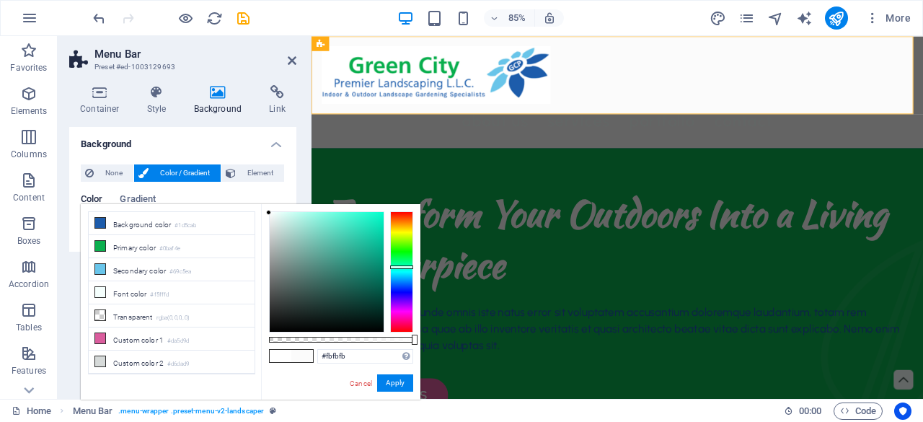
drag, startPoint x: 365, startPoint y: 230, endPoint x: 261, endPoint y: 213, distance: 105.3
click at [261, 213] on div "#fbfbfb Supported formats #0852ed rgb(8, 82, 237) rgba(8, 82, 237, 90%) hsv(221…" at bounding box center [340, 406] width 159 height 405
click at [141, 294] on li "Font color #f5fffd" at bounding box center [172, 292] width 166 height 23
click at [294, 220] on div at bounding box center [327, 272] width 114 height 120
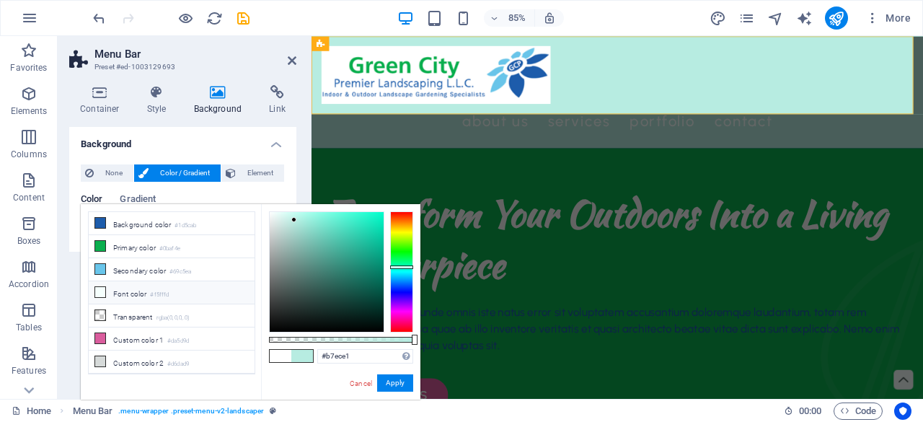
click at [160, 290] on small "#f5fffd" at bounding box center [159, 295] width 19 height 10
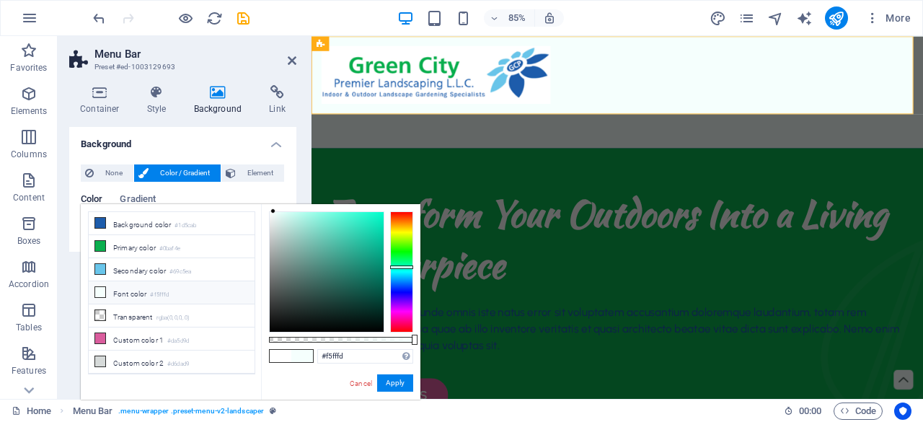
click at [160, 290] on small "#f5fffd" at bounding box center [159, 295] width 19 height 10
click at [362, 312] on div at bounding box center [327, 272] width 114 height 120
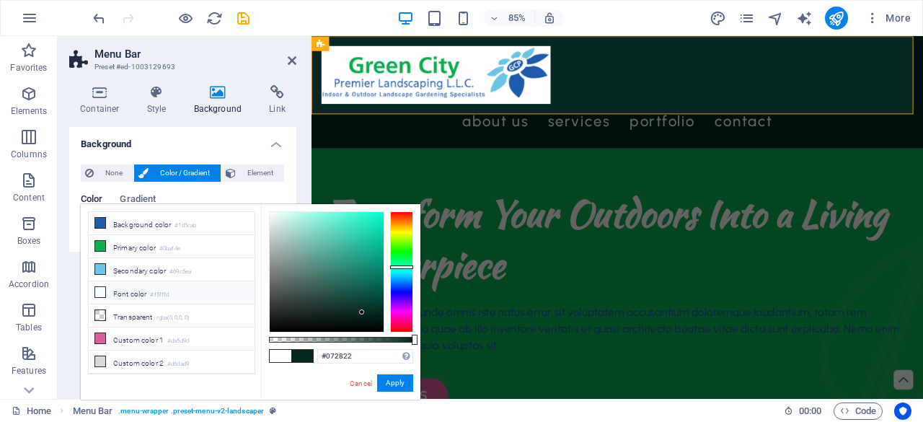
click at [146, 296] on li "Font color #f5fffd" at bounding box center [172, 292] width 166 height 23
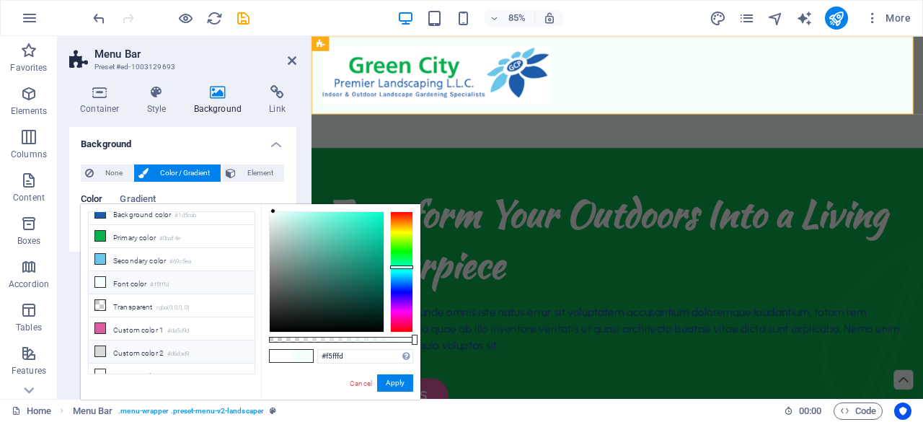
scroll to position [14, 0]
click at [180, 368] on small "#fafcfc" at bounding box center [176, 373] width 19 height 10
type input "#fafcfc"
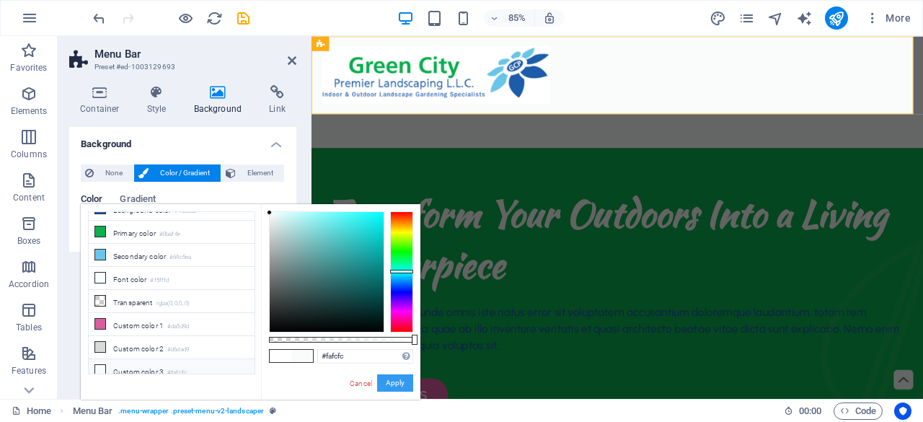
click at [406, 380] on button "Apply" at bounding box center [395, 382] width 36 height 17
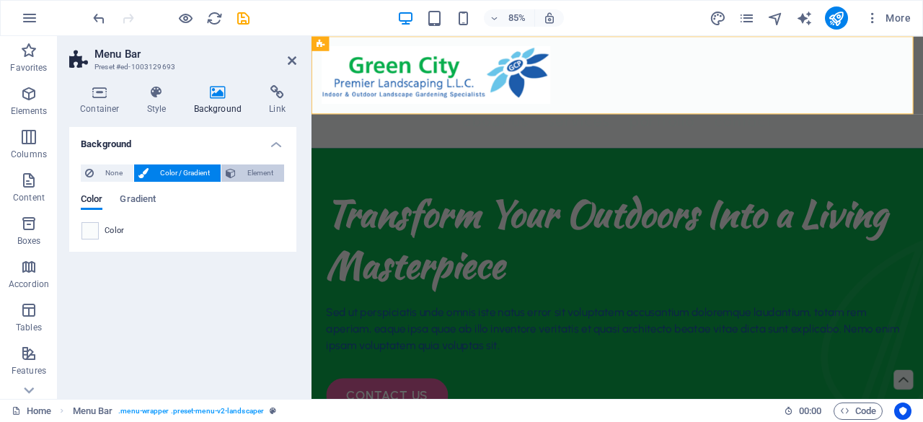
click at [233, 175] on icon at bounding box center [231, 172] width 10 height 17
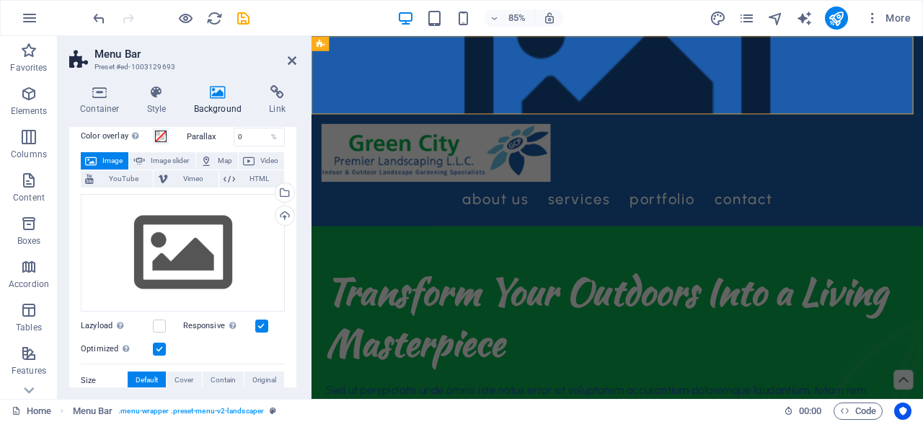
scroll to position [72, 0]
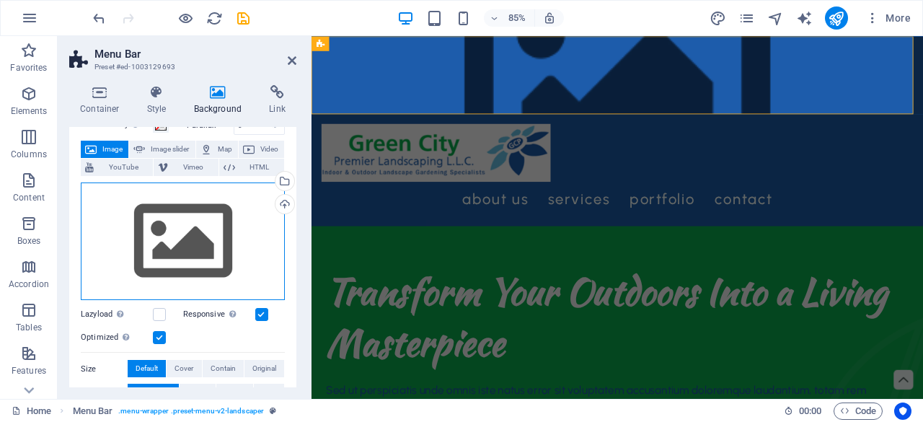
click at [208, 244] on div "Drag files here, click to choose files or select files from Files or our free s…" at bounding box center [183, 241] width 204 height 118
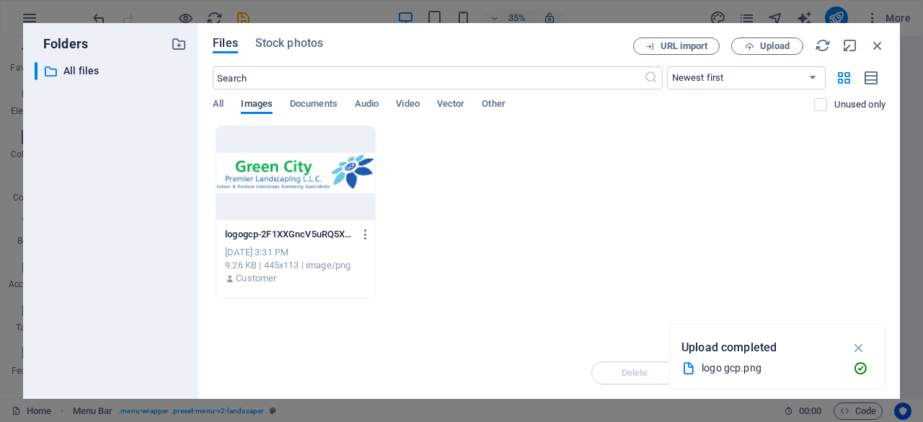
click at [248, 102] on span "Images" at bounding box center [257, 105] width 32 height 20
click at [573, 79] on input "text" at bounding box center [428, 77] width 431 height 23
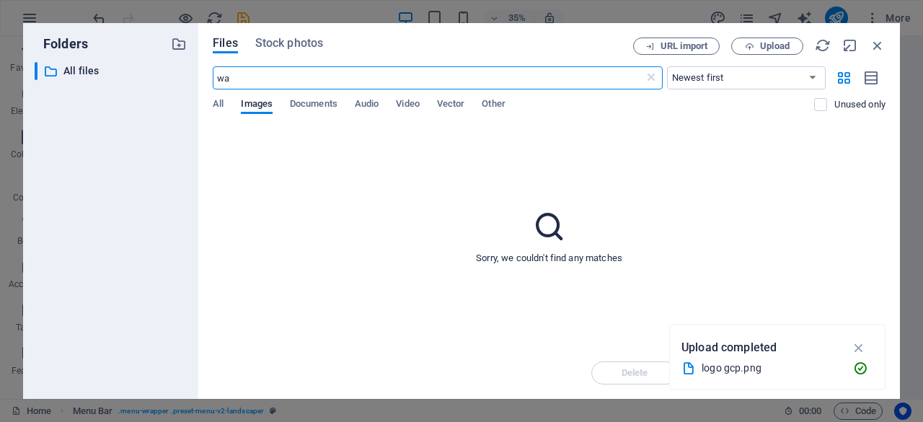
type input "w"
type input "garden"
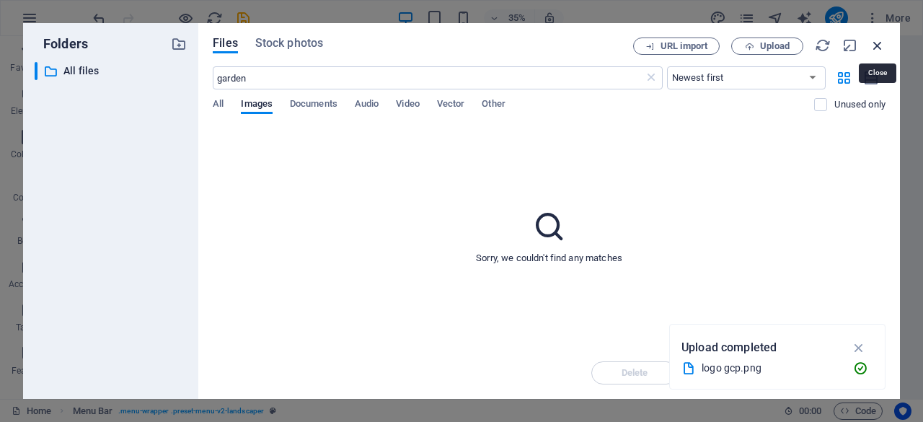
click at [876, 47] on icon "button" at bounding box center [878, 46] width 16 height 16
